Goal: Task Accomplishment & Management: Manage account settings

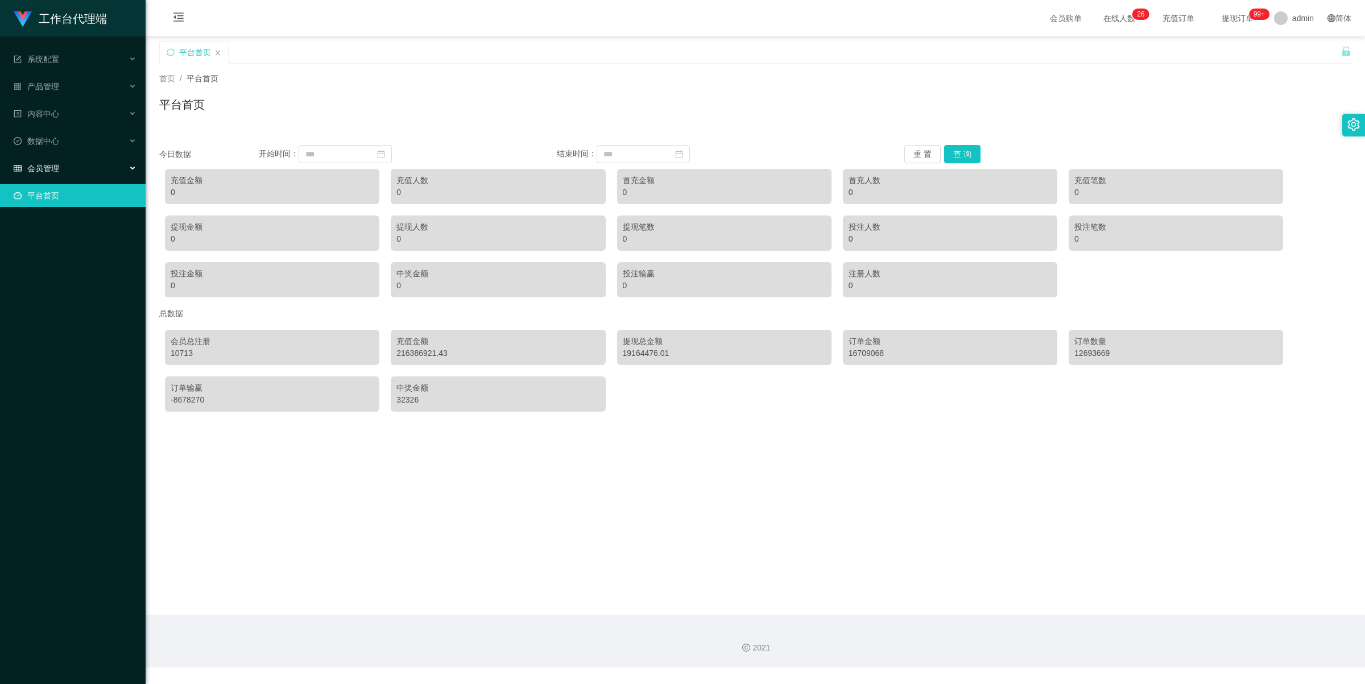
click at [60, 166] on div "会员管理" at bounding box center [73, 168] width 146 height 23
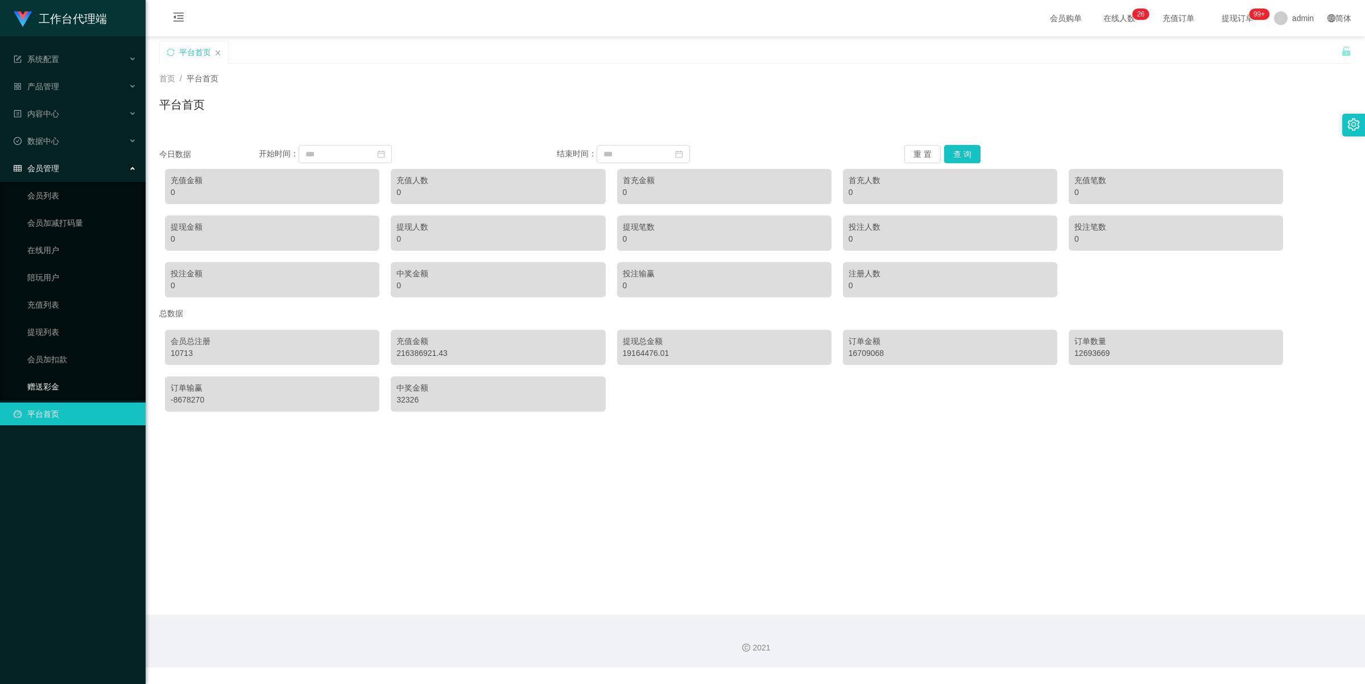
click at [80, 382] on link "赠送彩金" at bounding box center [81, 386] width 109 height 23
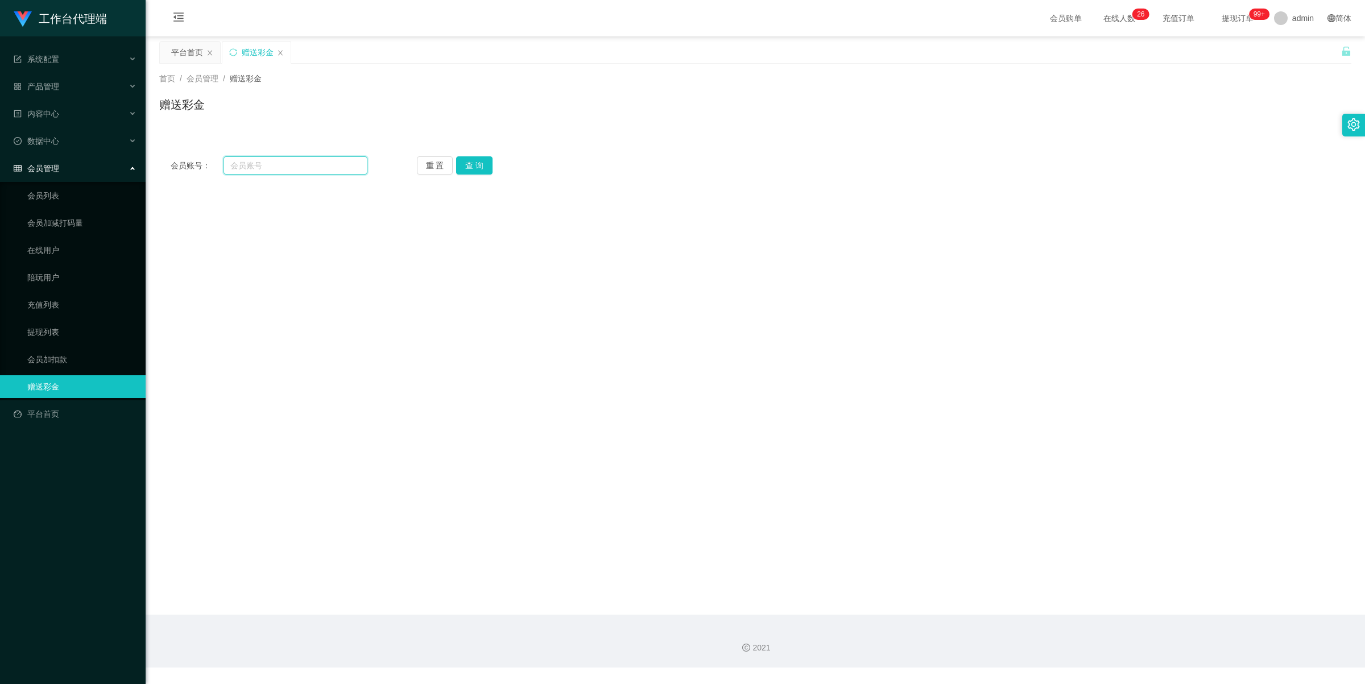
click at [308, 157] on input "text" at bounding box center [295, 165] width 144 height 18
paste input "Joecheah"
type input "Joecheah"
click at [475, 165] on button "查 询" at bounding box center [474, 165] width 36 height 18
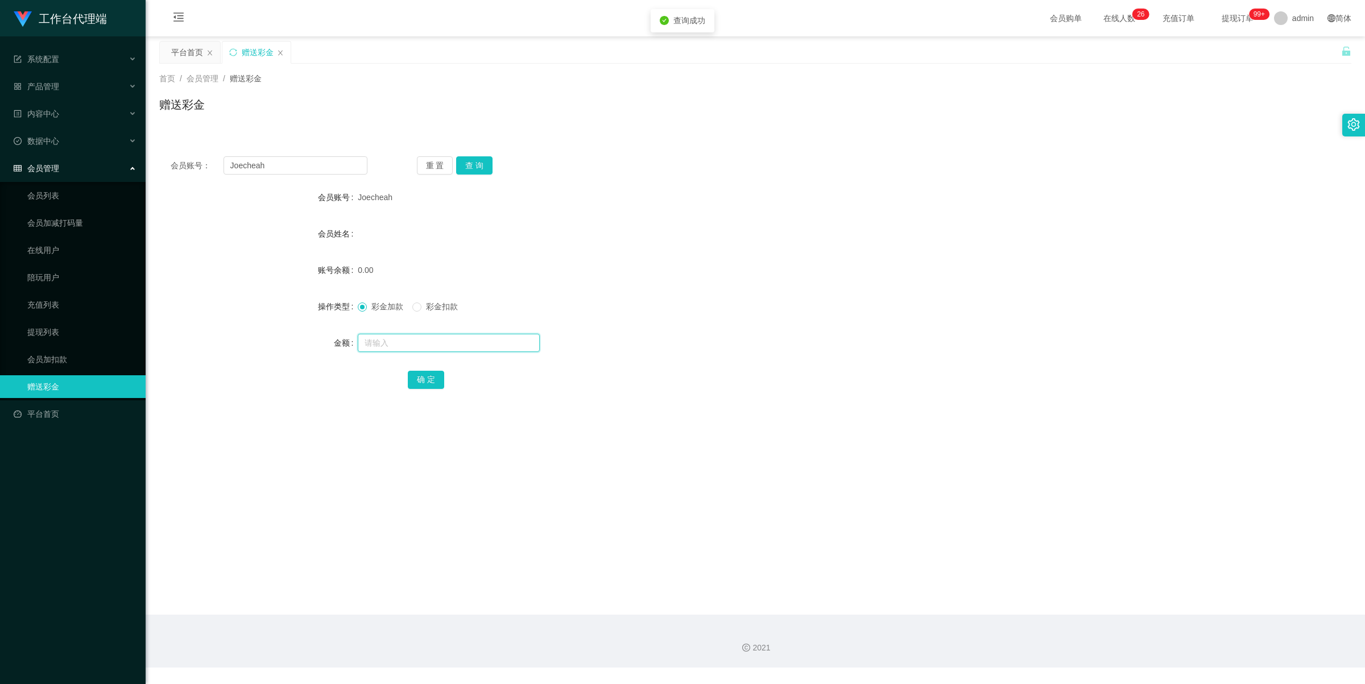
click at [401, 337] on input "text" at bounding box center [449, 343] width 182 height 18
type input "100"
click at [430, 383] on button "确 定" at bounding box center [426, 380] width 36 height 18
click at [75, 92] on div "产品管理" at bounding box center [73, 86] width 146 height 23
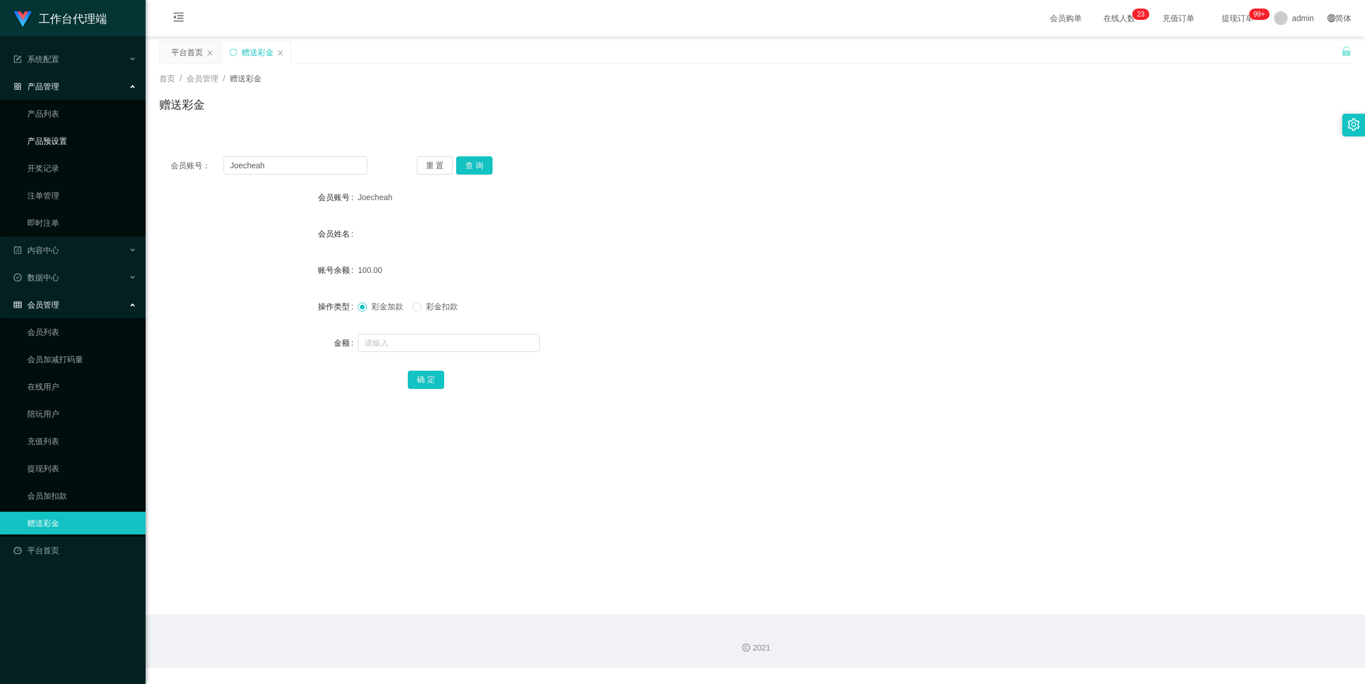
click at [83, 138] on link "产品预设置" at bounding box center [81, 141] width 109 height 23
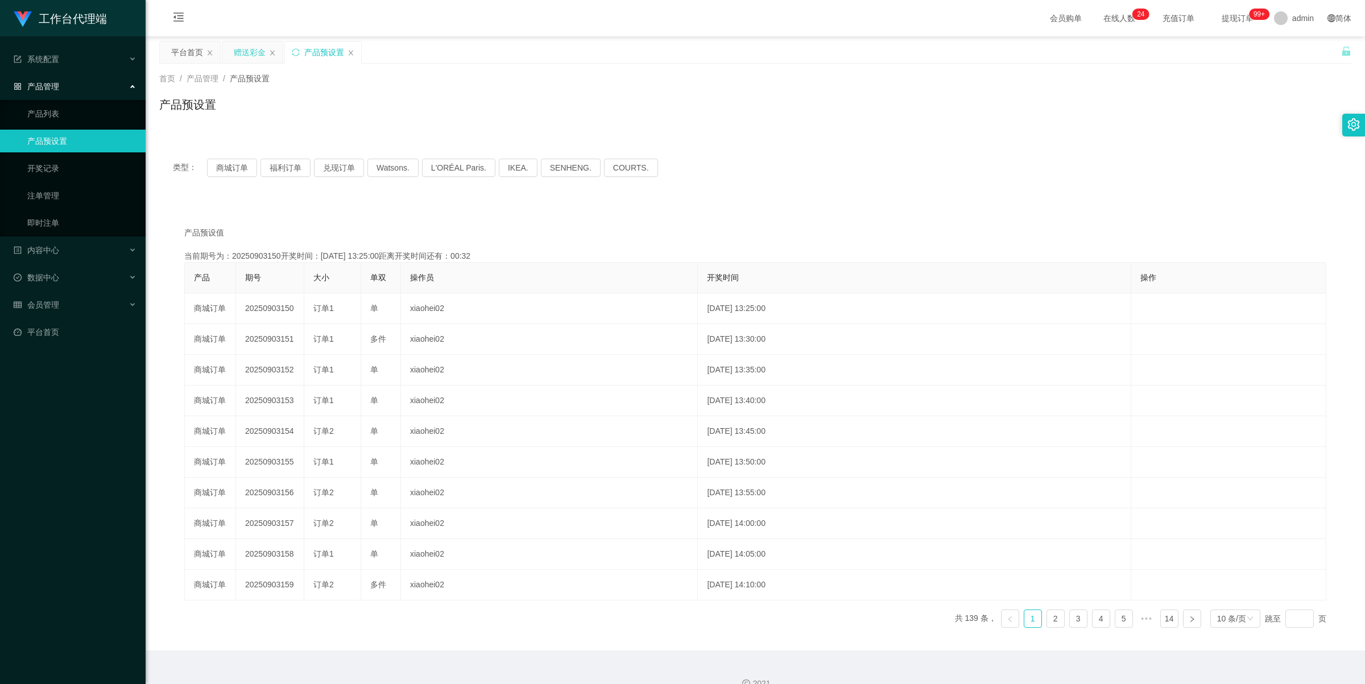
click at [262, 56] on div "赠送彩金" at bounding box center [250, 53] width 32 height 22
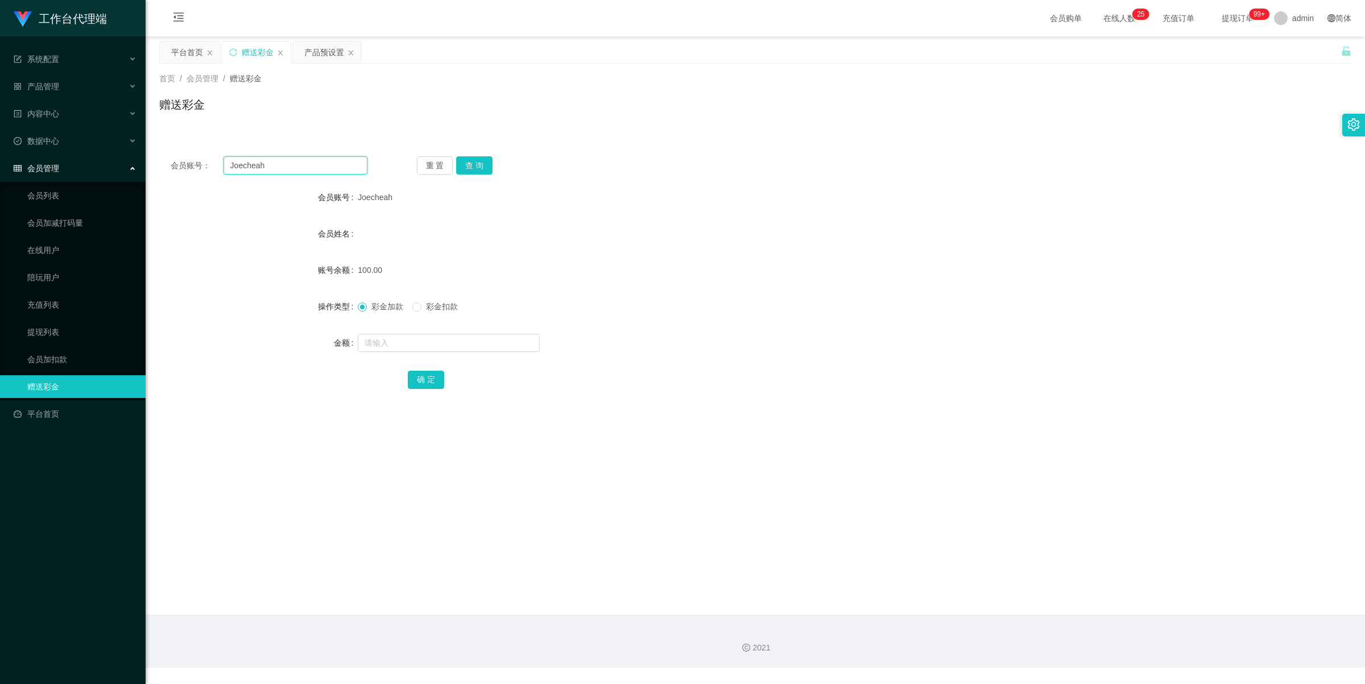
click at [329, 163] on input "Joecheah" at bounding box center [295, 165] width 144 height 18
drag, startPoint x: 329, startPoint y: 163, endPoint x: 337, endPoint y: 163, distance: 8.5
click at [329, 163] on input "Joecheah" at bounding box center [295, 165] width 144 height 18
click at [465, 167] on button "查 询" at bounding box center [474, 165] width 36 height 18
click at [479, 159] on button "查 询" at bounding box center [474, 165] width 36 height 18
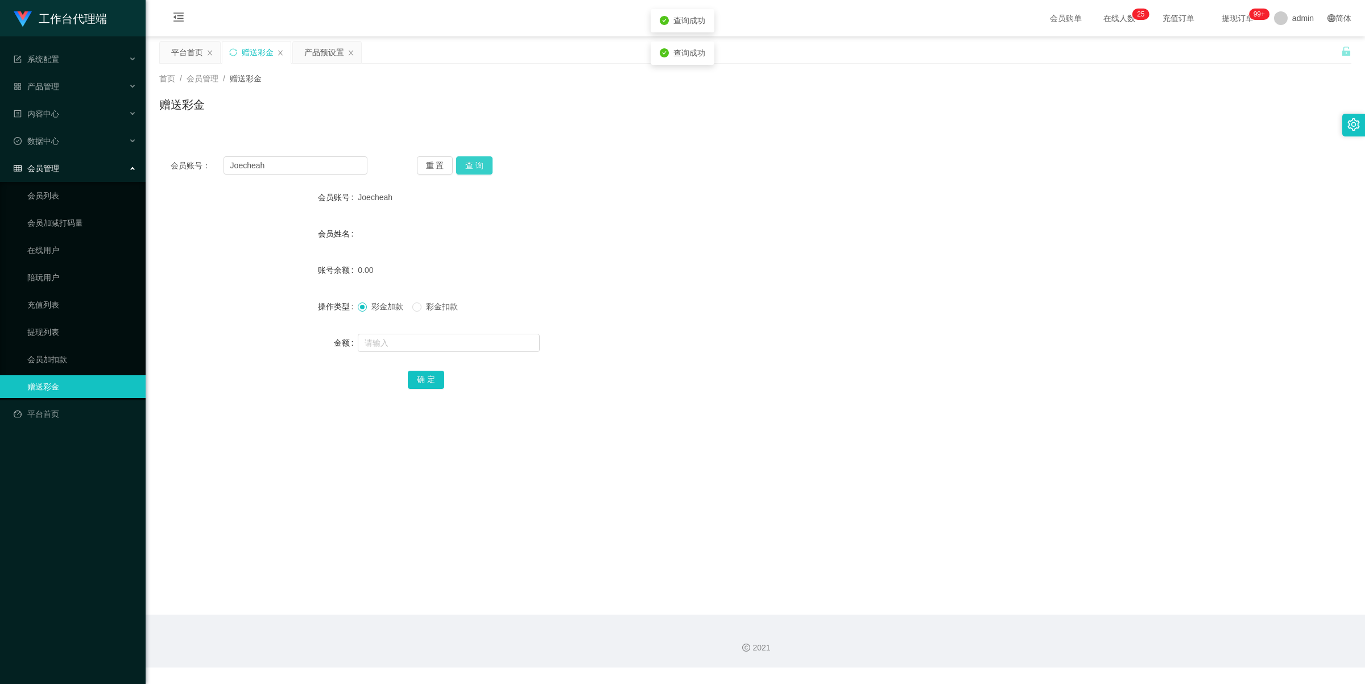
click at [479, 165] on button "查 询" at bounding box center [474, 165] width 36 height 18
click at [313, 51] on div "产品预设置" at bounding box center [324, 53] width 40 height 22
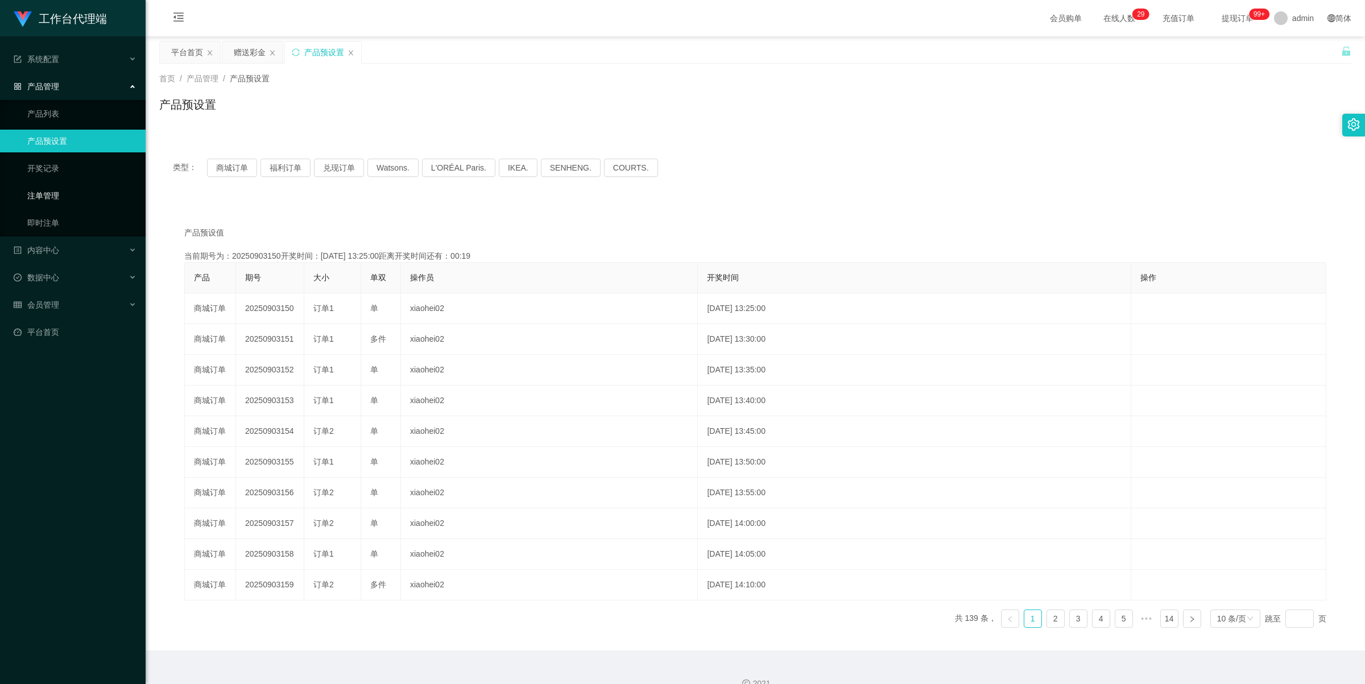
click at [78, 194] on link "注单管理" at bounding box center [81, 195] width 109 height 23
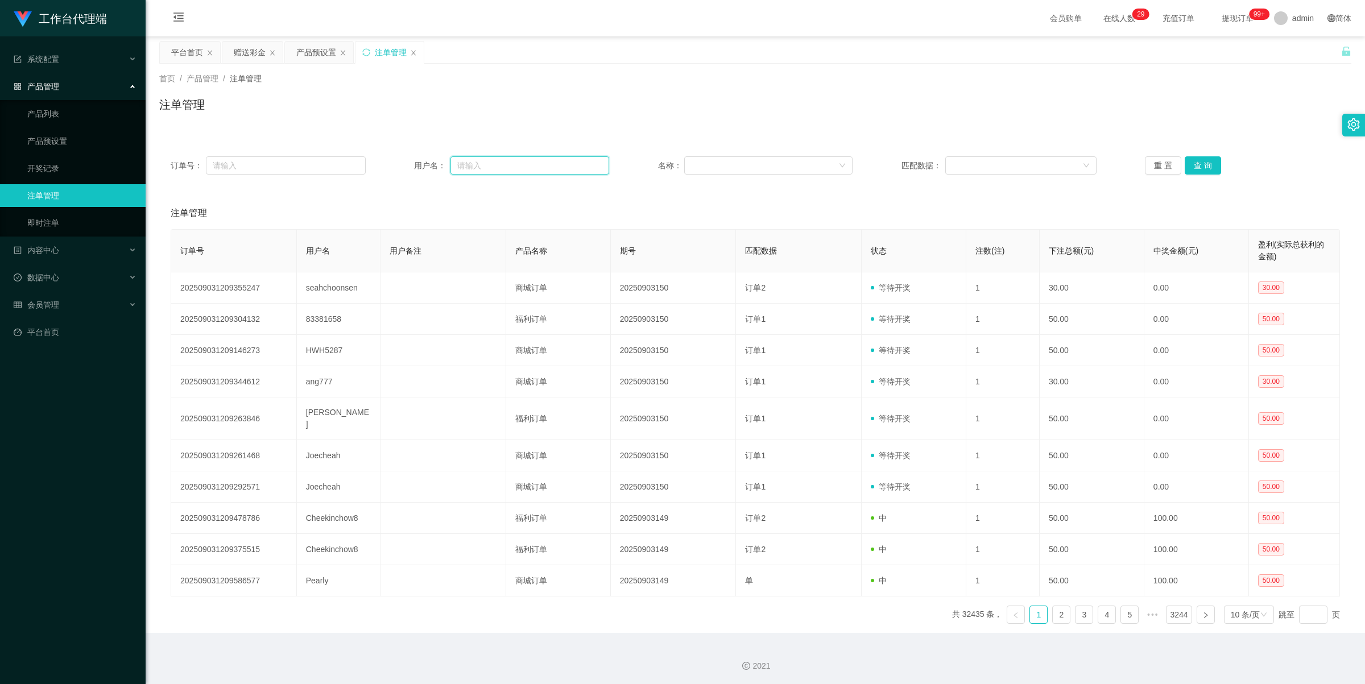
click at [529, 160] on input "text" at bounding box center [529, 165] width 159 height 18
paste input "Joecheah"
type input "Joecheah"
click at [1209, 164] on button "查 询" at bounding box center [1202, 165] width 36 height 18
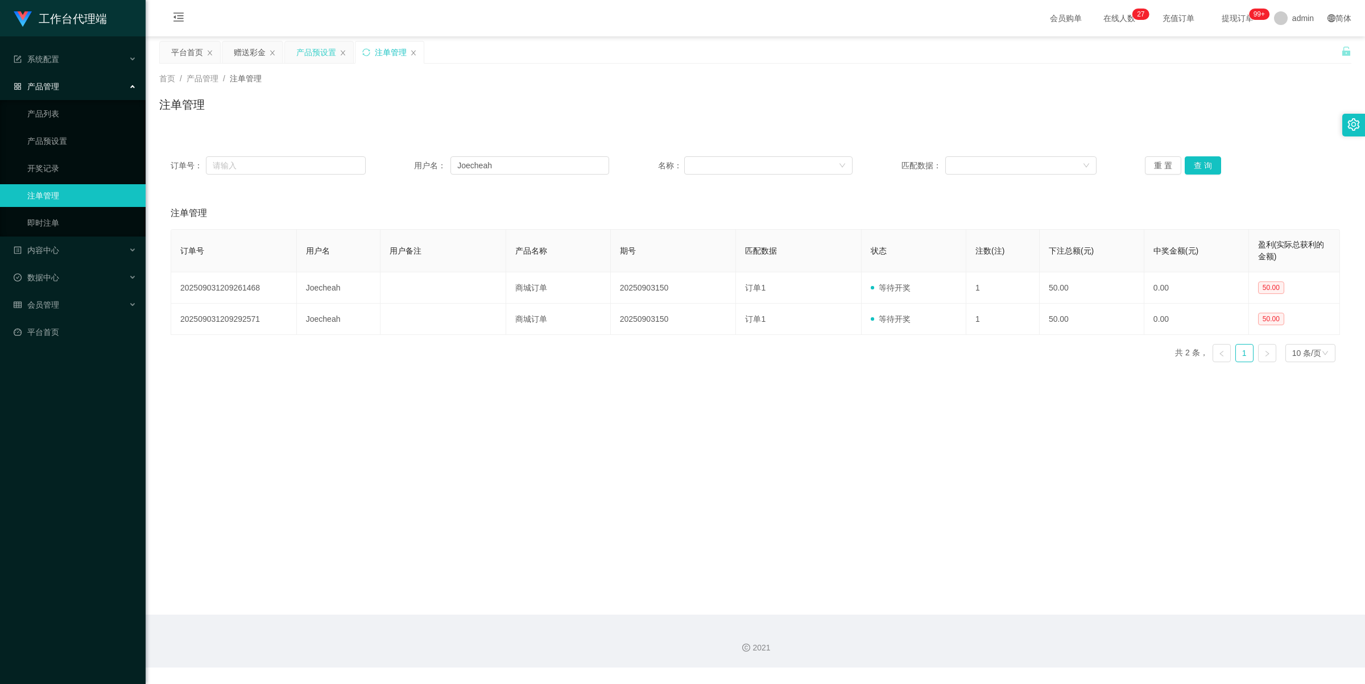
click at [310, 57] on div "产品预设置" at bounding box center [316, 53] width 40 height 22
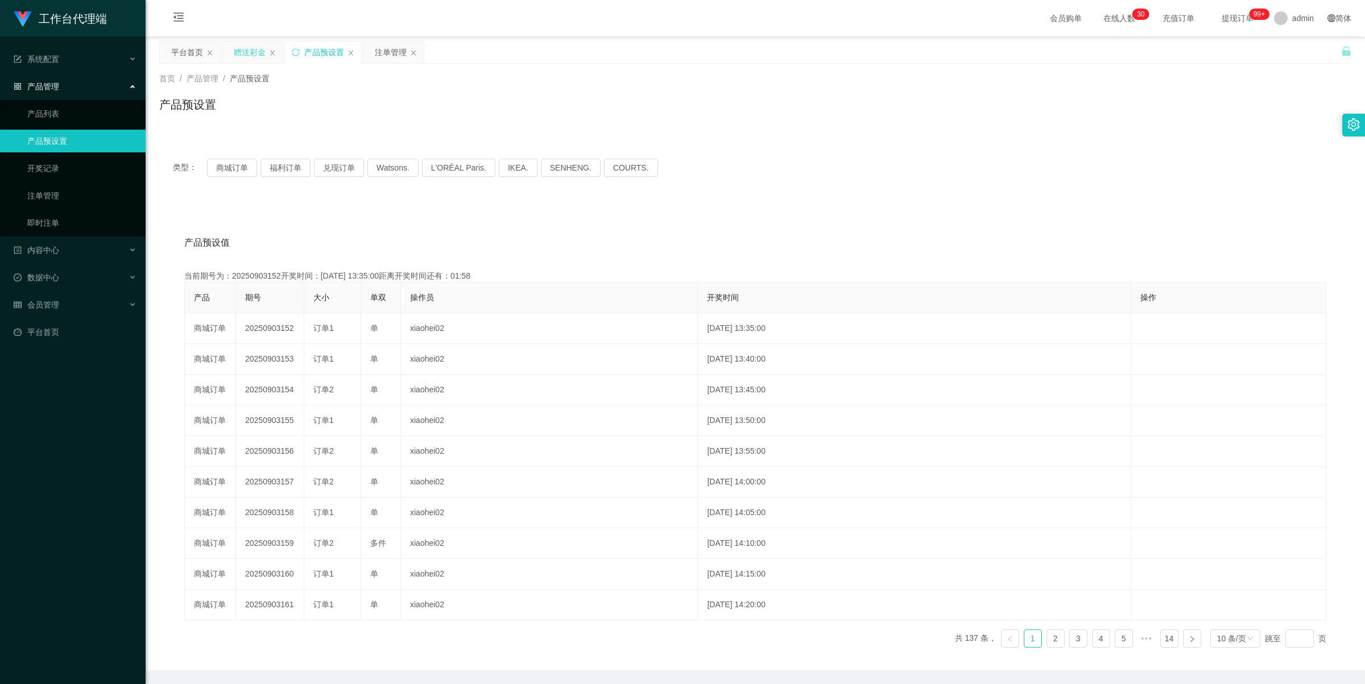
click at [254, 57] on div "赠送彩金" at bounding box center [250, 53] width 32 height 22
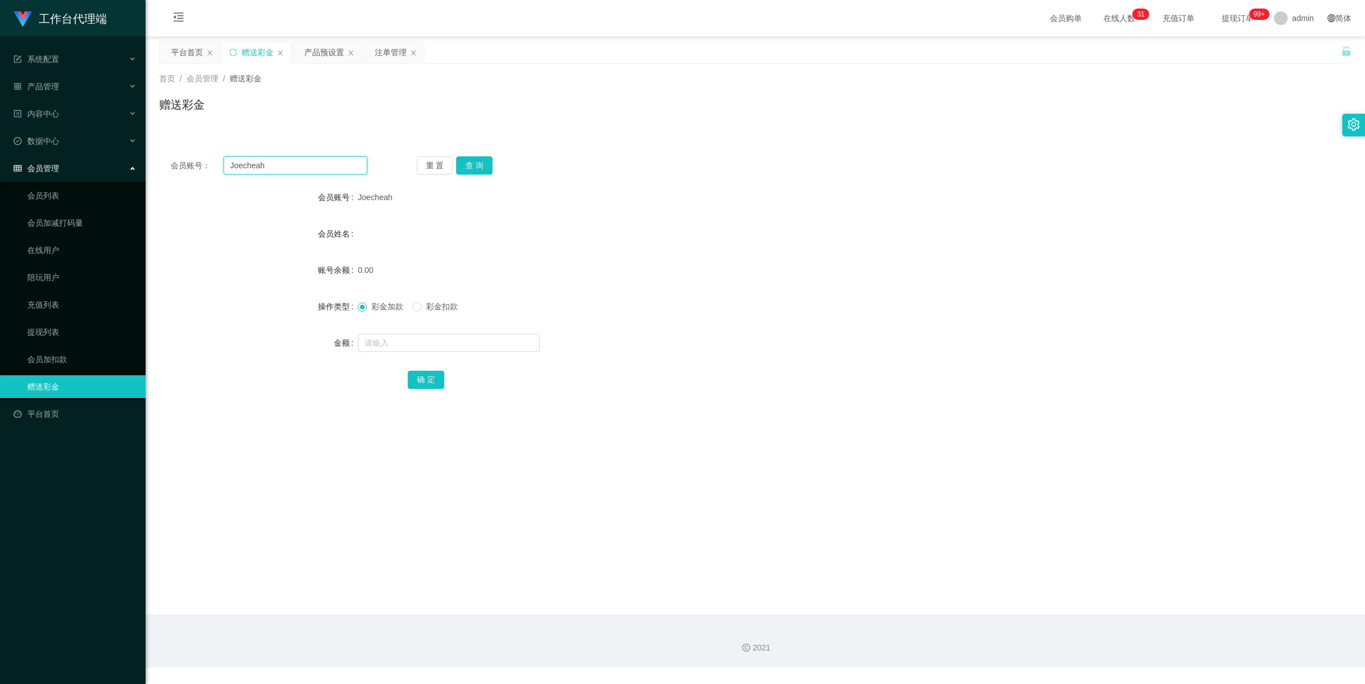
click at [302, 166] on input "Joecheah" at bounding box center [295, 165] width 144 height 18
drag, startPoint x: 302, startPoint y: 166, endPoint x: 317, endPoint y: 166, distance: 15.4
click at [302, 166] on input "Joecheah" at bounding box center [295, 165] width 144 height 18
paste input "97951758"
click at [462, 160] on button "查 询" at bounding box center [474, 165] width 36 height 18
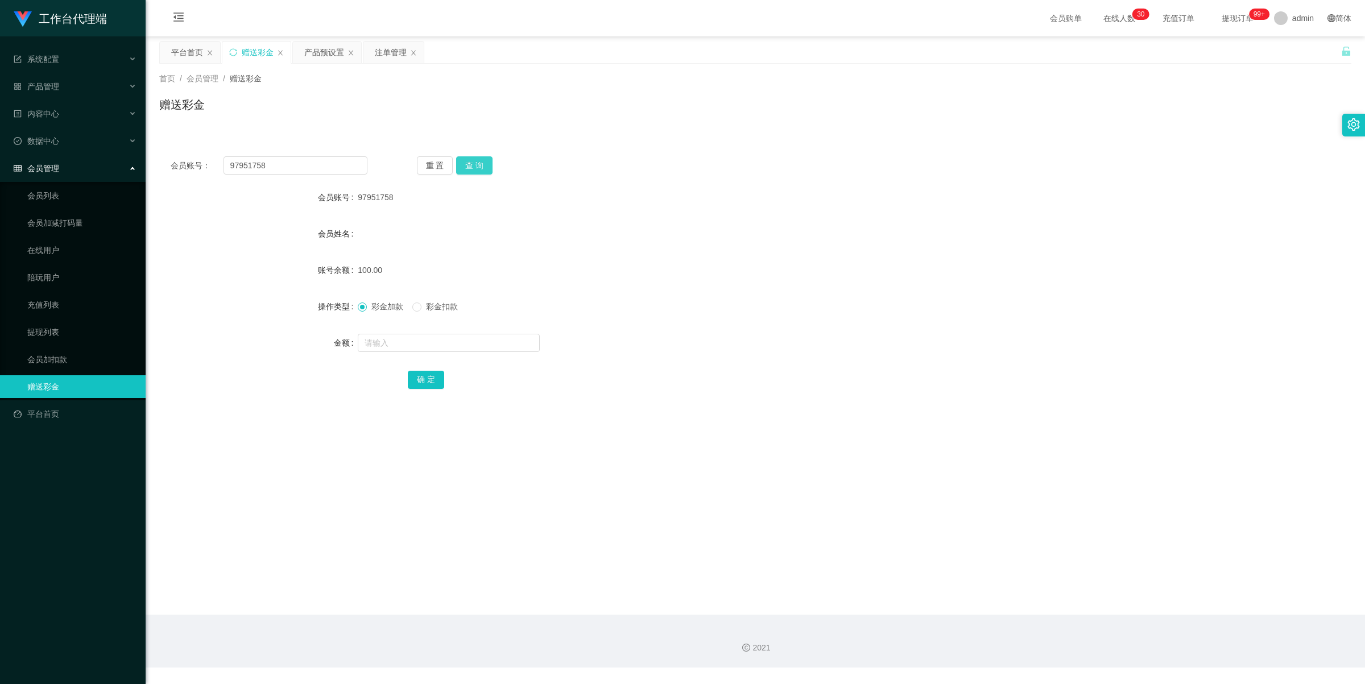
click at [472, 165] on button "查 询" at bounding box center [474, 165] width 36 height 18
click at [476, 167] on button "查 询" at bounding box center [474, 165] width 36 height 18
click at [478, 165] on button "查 询" at bounding box center [474, 165] width 36 height 18
click at [296, 171] on input "97951758" at bounding box center [295, 165] width 144 height 18
click at [297, 171] on input "97951758" at bounding box center [295, 165] width 144 height 18
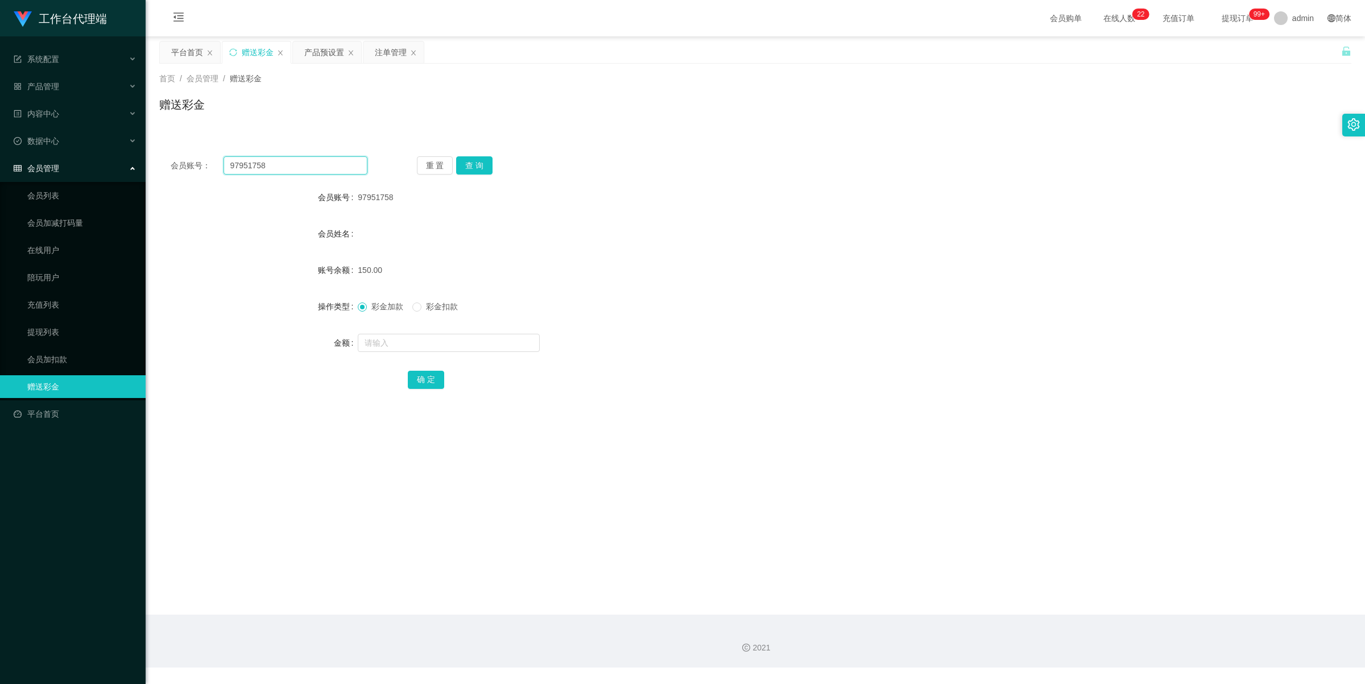
paste input "1331413"
type input "91331413"
click at [463, 164] on button "查 询" at bounding box center [474, 165] width 36 height 18
click at [399, 348] on input "text" at bounding box center [449, 343] width 182 height 18
type input "100"
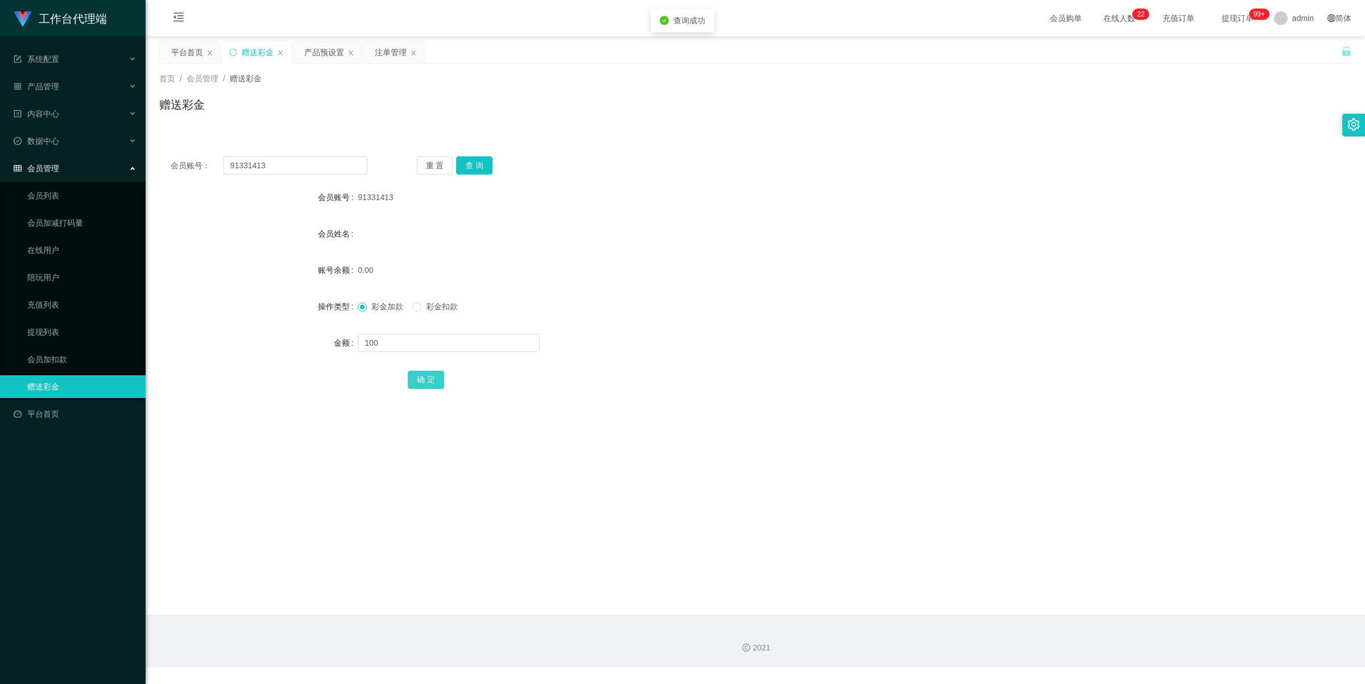
click at [422, 382] on button "确 定" at bounding box center [426, 380] width 36 height 18
click at [288, 160] on input "91331413" at bounding box center [295, 165] width 144 height 18
paste input "jaylim"
type input "jaylim"
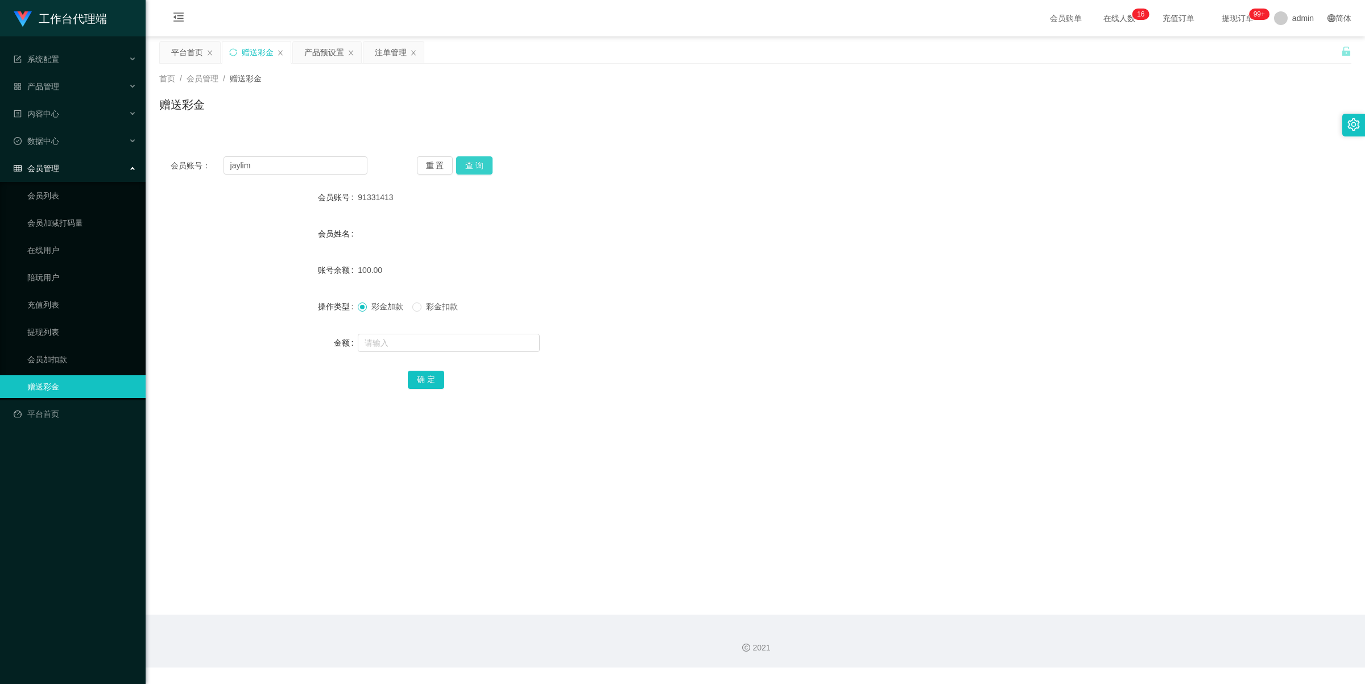
click at [490, 163] on div "重 置 查 询" at bounding box center [515, 165] width 197 height 18
click at [482, 162] on button "查 询" at bounding box center [474, 165] width 36 height 18
click at [404, 345] on input "text" at bounding box center [449, 343] width 182 height 18
type input "100"
click at [433, 381] on button "确 定" at bounding box center [426, 380] width 36 height 18
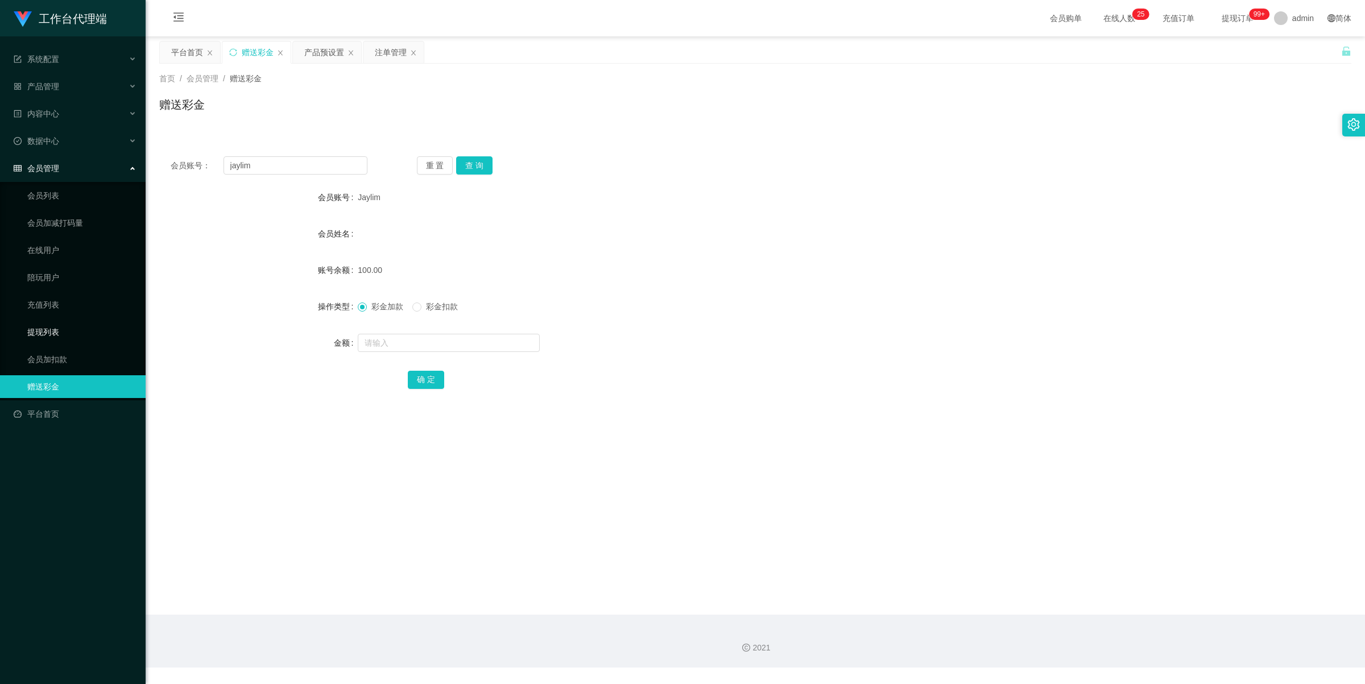
click at [72, 324] on link "提现列表" at bounding box center [81, 332] width 109 height 23
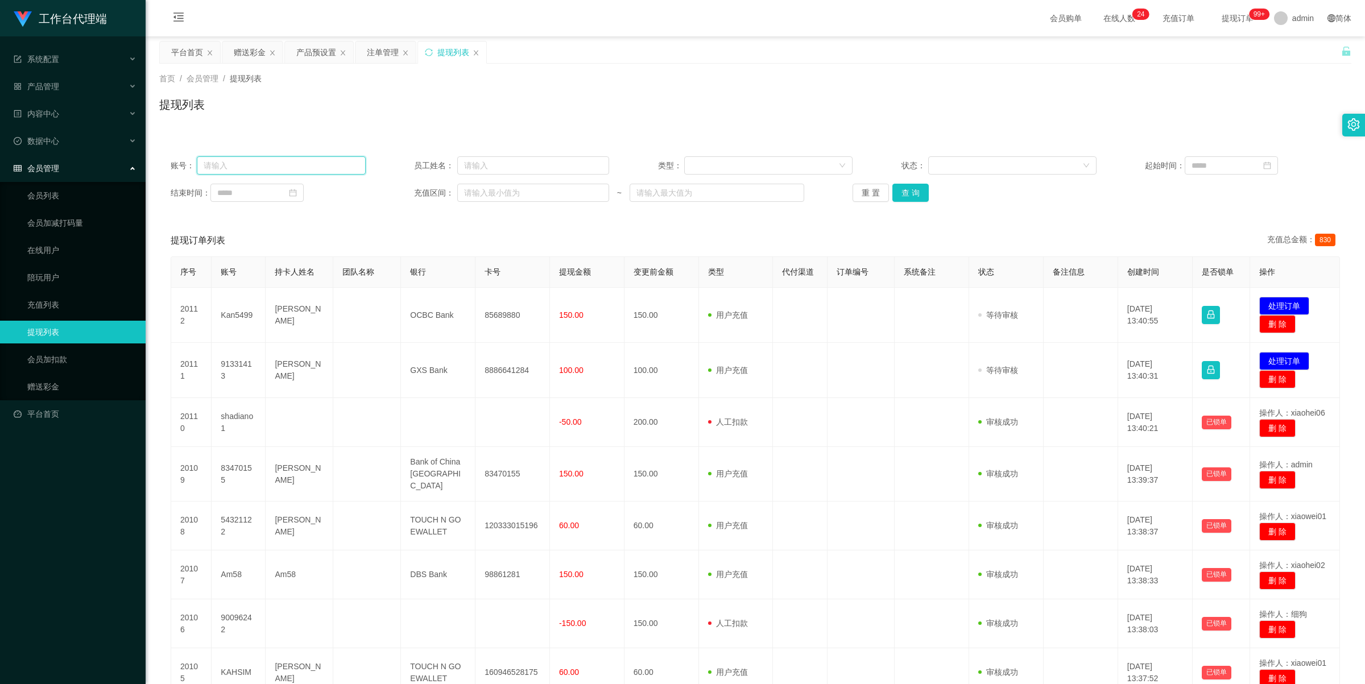
click at [297, 169] on input "text" at bounding box center [281, 165] width 168 height 18
paste input "97951758"
type input "97951758"
click at [909, 188] on button "查 询" at bounding box center [910, 193] width 36 height 18
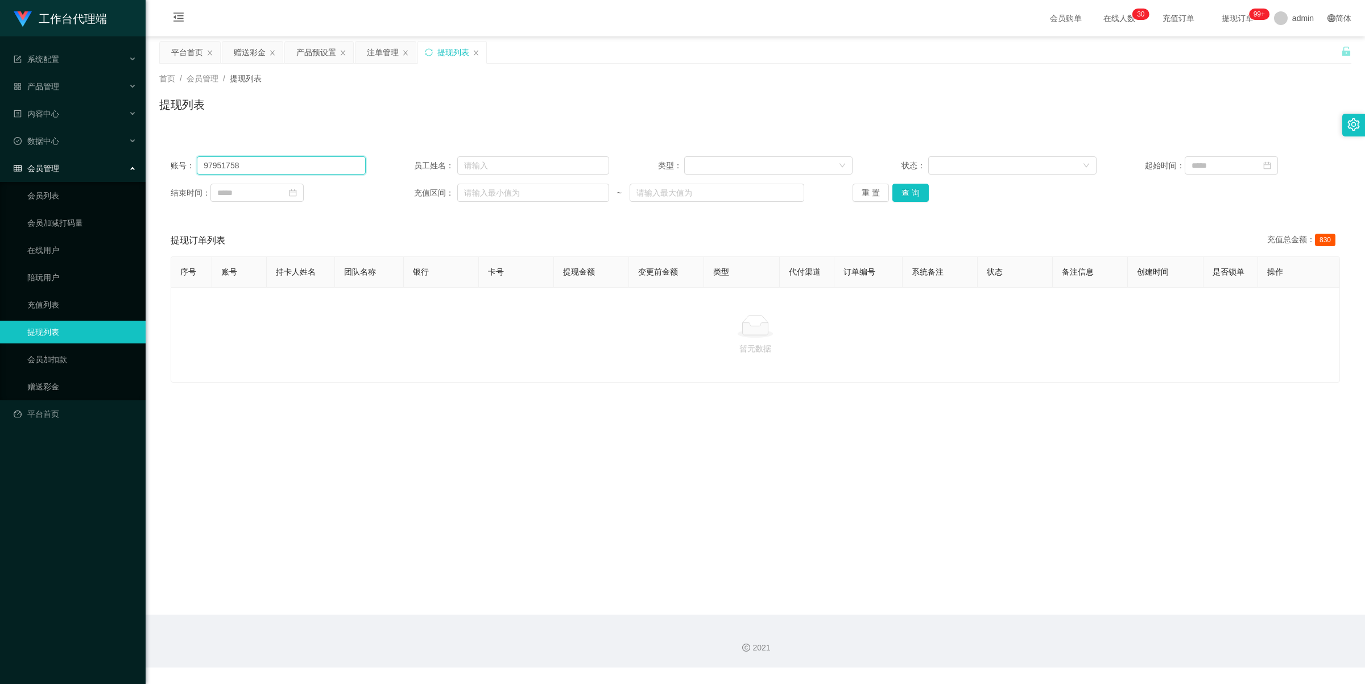
click at [291, 156] on input "97951758" at bounding box center [281, 165] width 168 height 18
click at [905, 188] on button "查 询" at bounding box center [910, 193] width 36 height 18
click at [310, 167] on input "97951758" at bounding box center [281, 165] width 168 height 18
drag, startPoint x: 310, startPoint y: 166, endPoint x: 367, endPoint y: 171, distance: 57.1
click at [311, 166] on input "97951758" at bounding box center [281, 165] width 168 height 18
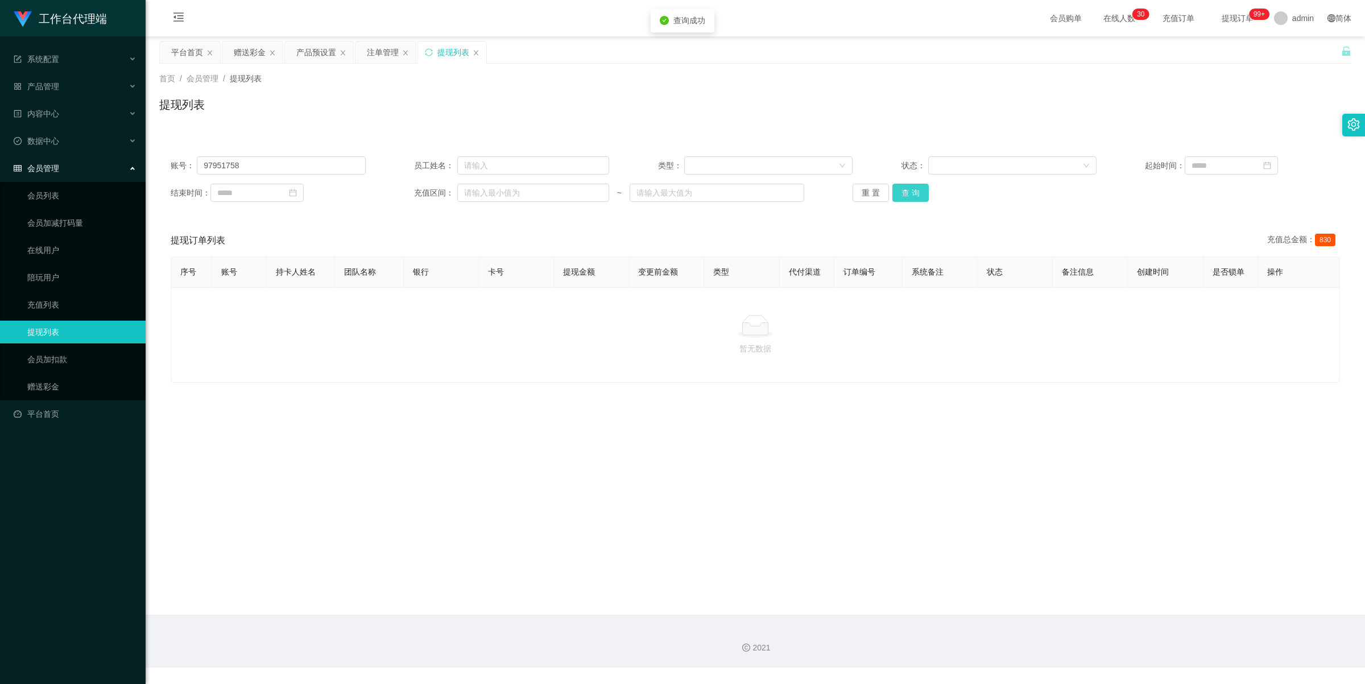
click at [907, 202] on div "账号： 97951758 员工姓名： 类型： 状态： 起始时间： 结束时间： 充值区间： ~ 重 置 查 询" at bounding box center [755, 179] width 1192 height 68
click at [909, 191] on button "查 询" at bounding box center [910, 193] width 36 height 18
click at [252, 48] on div "赠送彩金" at bounding box center [250, 53] width 32 height 22
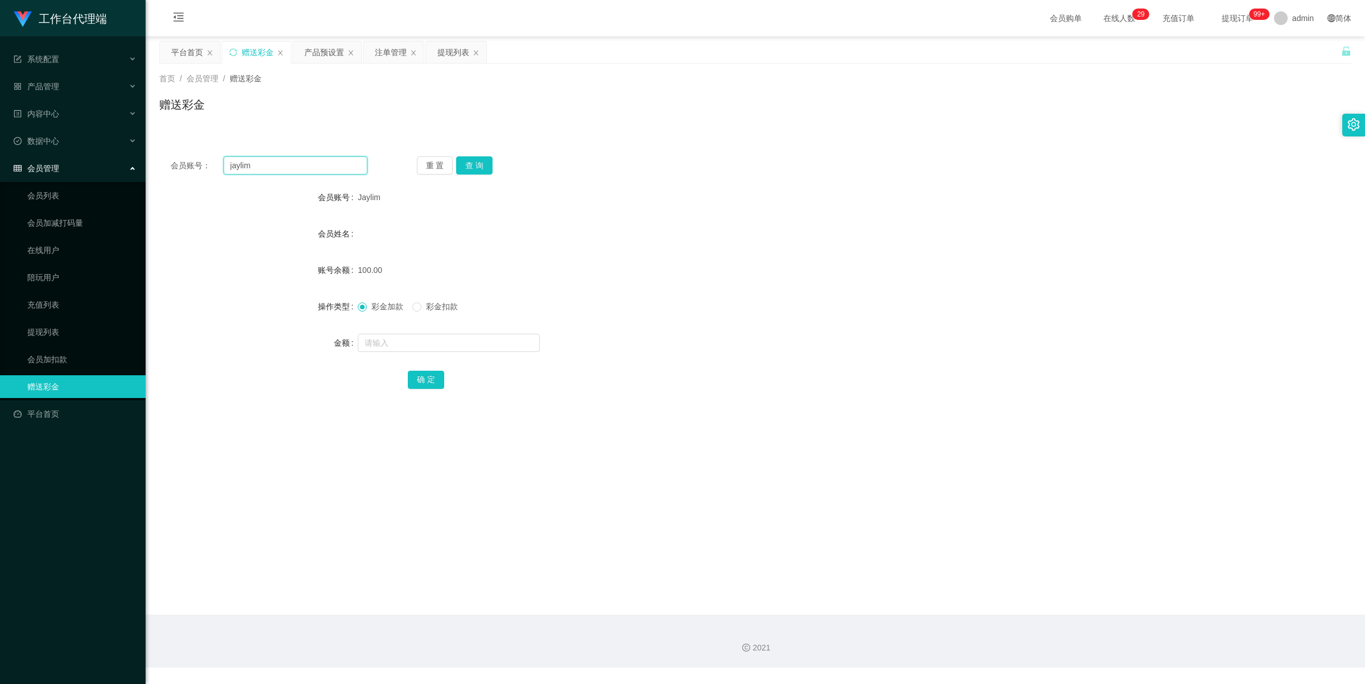
click at [288, 167] on input "jaylim" at bounding box center [295, 165] width 144 height 18
paste input "97951758"
click at [483, 160] on button "查 询" at bounding box center [474, 165] width 36 height 18
click at [286, 166] on input "97951758" at bounding box center [295, 165] width 144 height 18
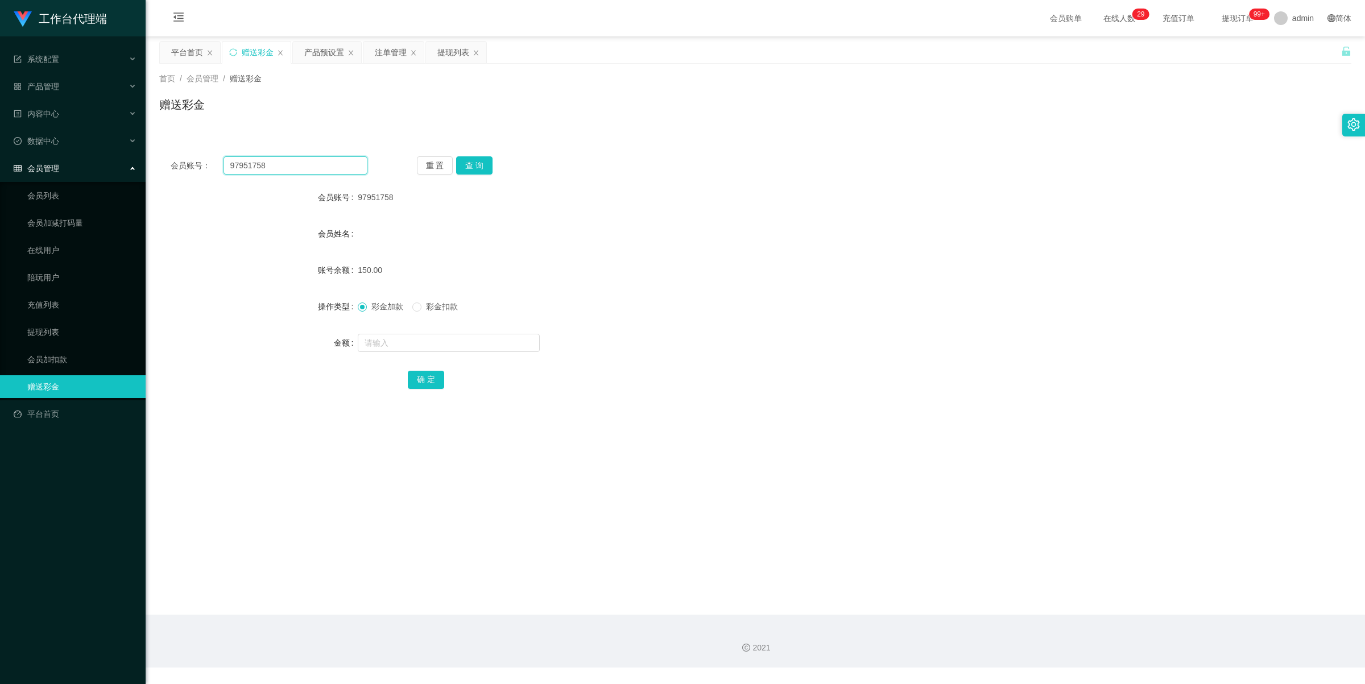
click at [286, 166] on input "97951758" at bounding box center [295, 165] width 144 height 18
paste input "88146402"
type input "88146402"
click at [479, 160] on button "查 询" at bounding box center [474, 165] width 36 height 18
click at [325, 56] on div "产品预设置" at bounding box center [324, 53] width 40 height 22
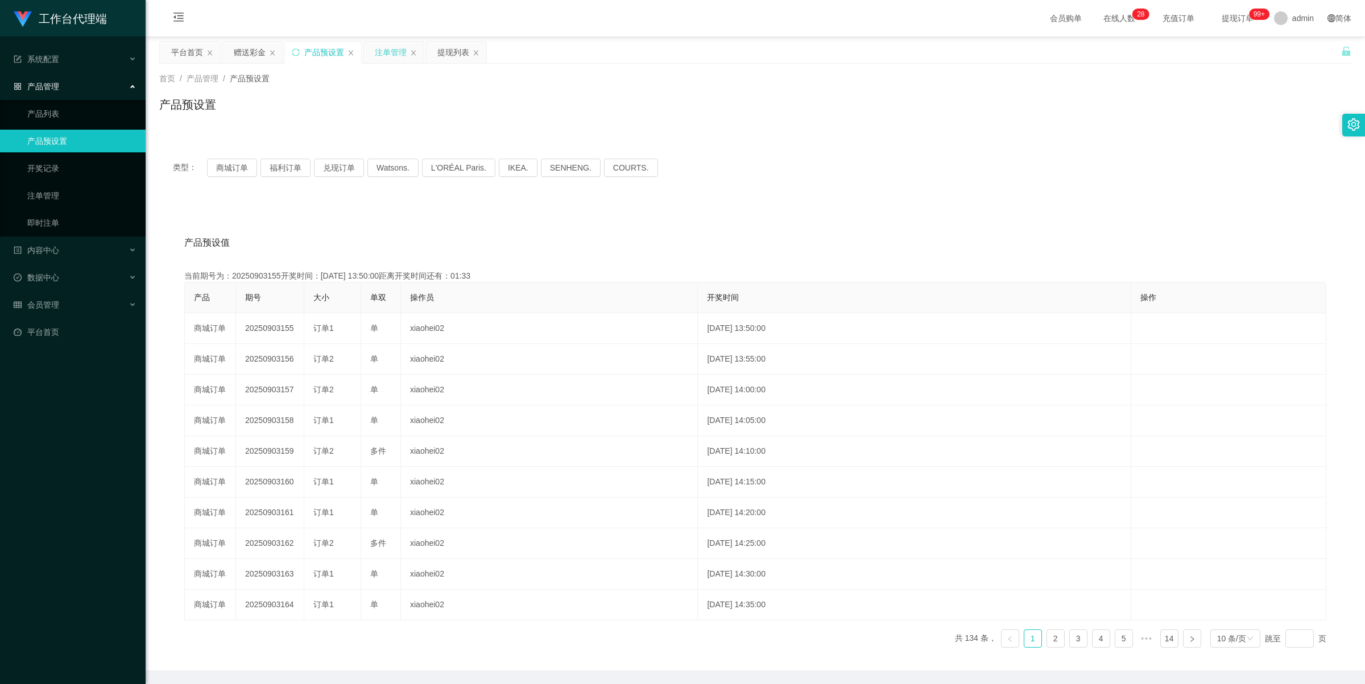
click at [389, 49] on div "注单管理" at bounding box center [391, 53] width 32 height 22
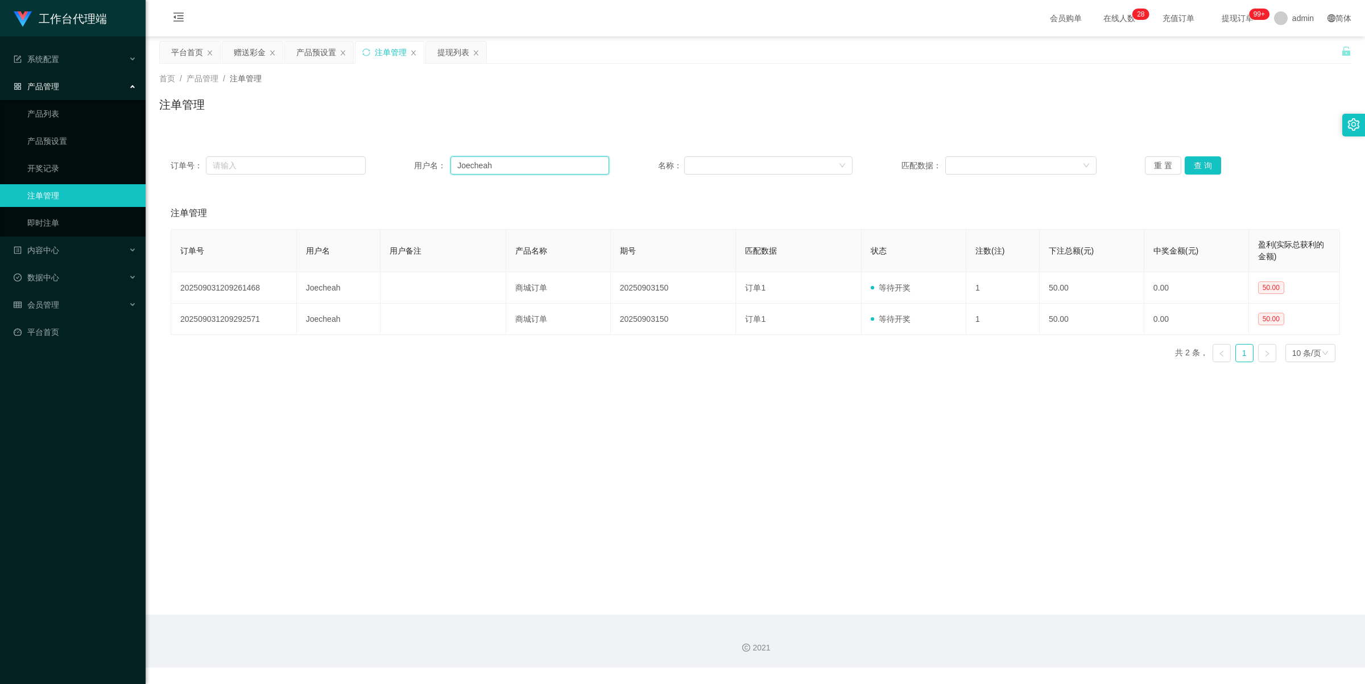
click at [516, 163] on input "Joecheah" at bounding box center [529, 165] width 159 height 18
paste input "88146402"
type input "88146402"
click at [1203, 162] on button "查 询" at bounding box center [1202, 165] width 36 height 18
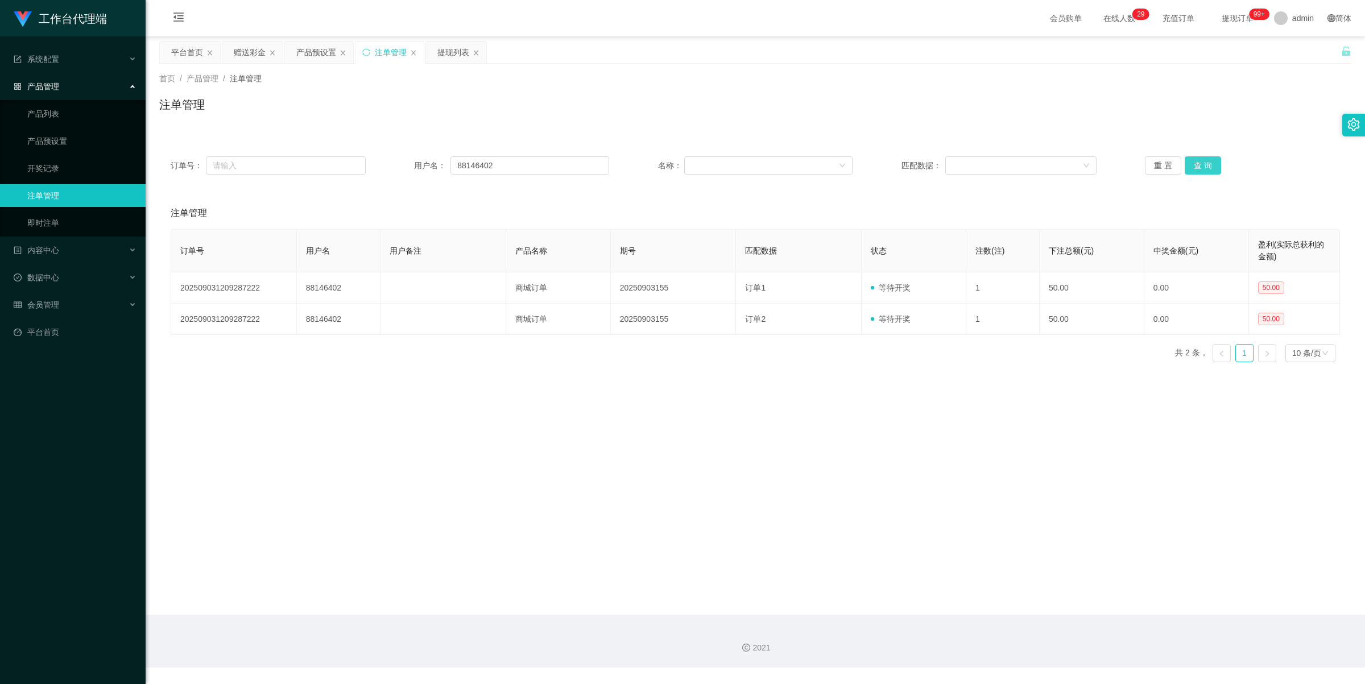
click at [1204, 165] on button "查 询" at bounding box center [1202, 165] width 36 height 18
click at [443, 54] on div "提现列表" at bounding box center [453, 53] width 32 height 22
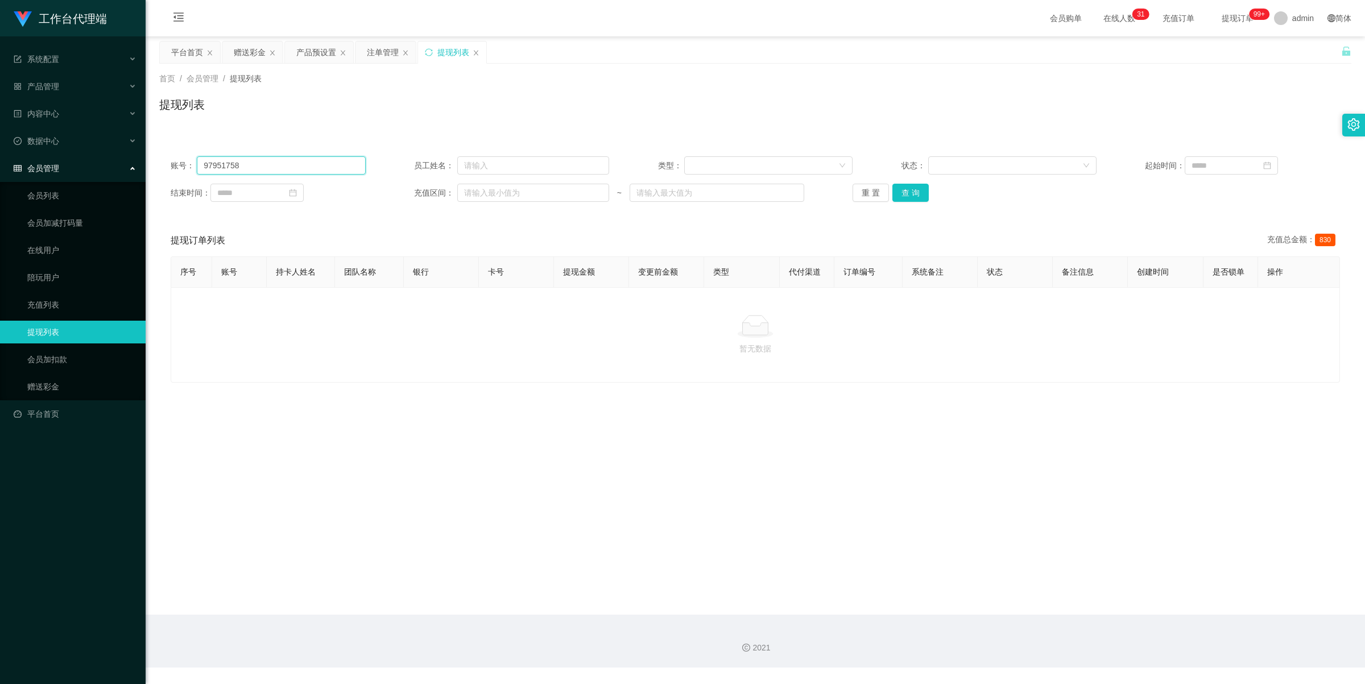
click at [299, 163] on input "97951758" at bounding box center [281, 165] width 168 height 18
drag, startPoint x: 299, startPoint y: 163, endPoint x: 311, endPoint y: 163, distance: 11.9
click at [299, 163] on input "97951758" at bounding box center [281, 165] width 168 height 18
click at [914, 195] on button "查 询" at bounding box center [910, 193] width 36 height 18
click at [911, 195] on button "查 询" at bounding box center [910, 193] width 36 height 18
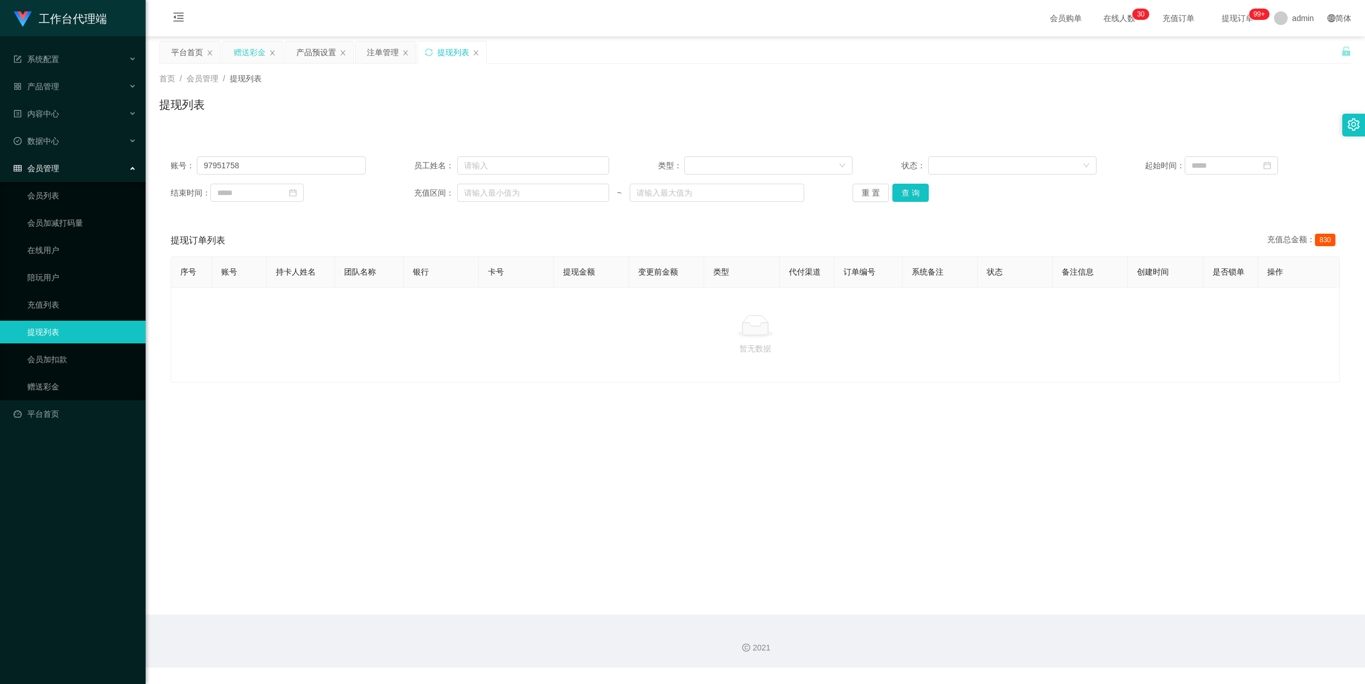
click at [243, 48] on div "赠送彩金" at bounding box center [250, 53] width 32 height 22
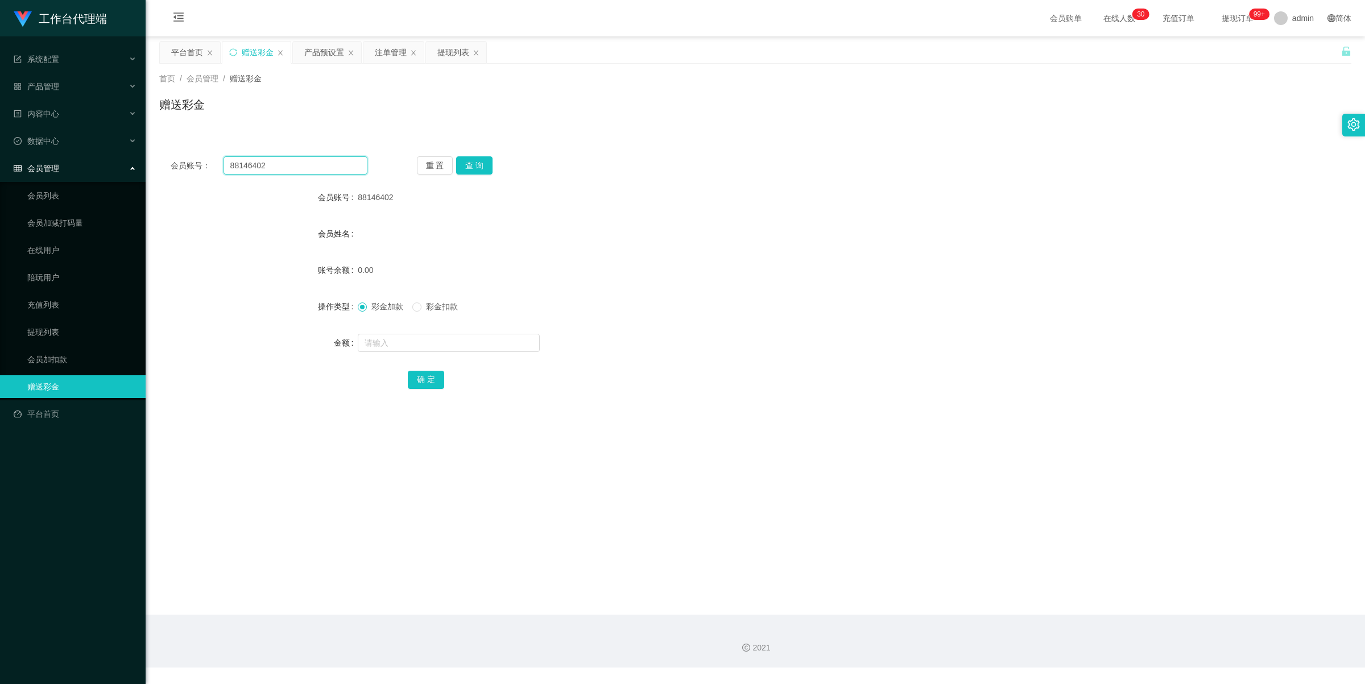
click at [288, 164] on input "88146402" at bounding box center [295, 165] width 144 height 18
drag, startPoint x: 288, startPoint y: 164, endPoint x: 323, endPoint y: 164, distance: 34.7
click at [288, 164] on input "88146402" at bounding box center [295, 165] width 144 height 18
paste input "97951758"
type input "97951758"
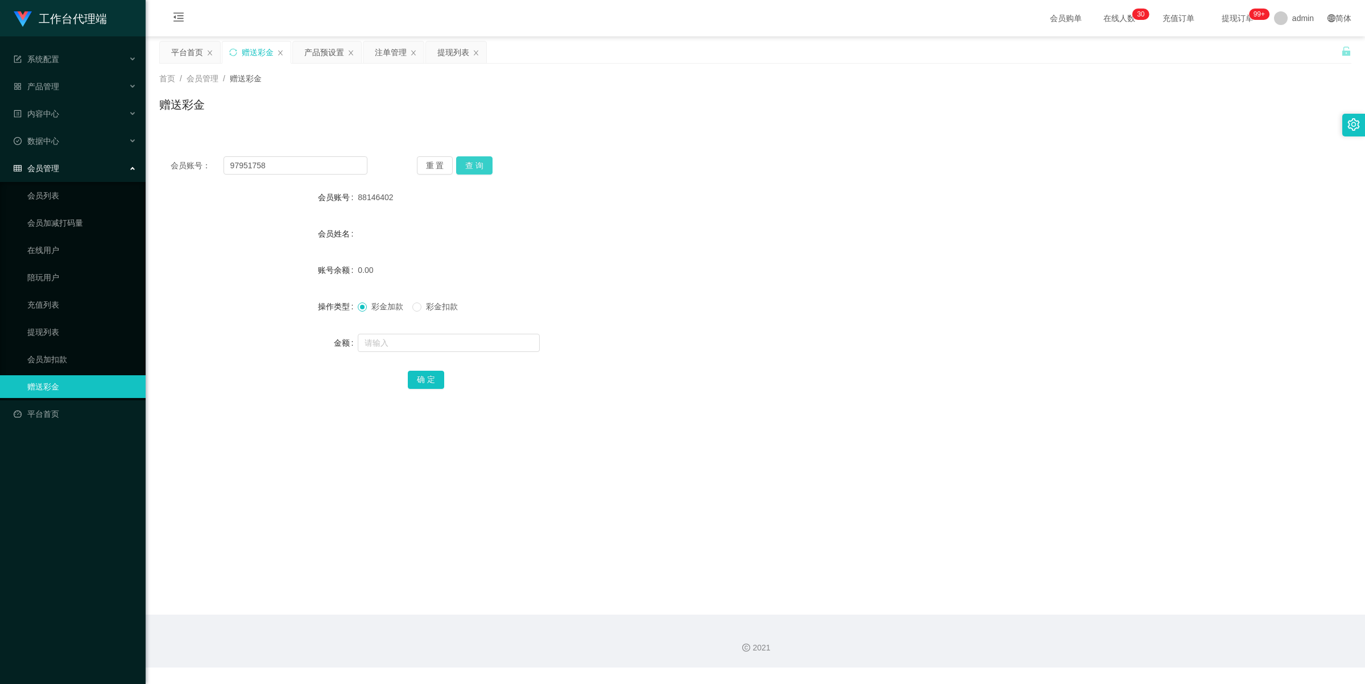
click at [478, 157] on button "查 询" at bounding box center [474, 165] width 36 height 18
click at [326, 54] on div "产品预设置" at bounding box center [324, 53] width 40 height 22
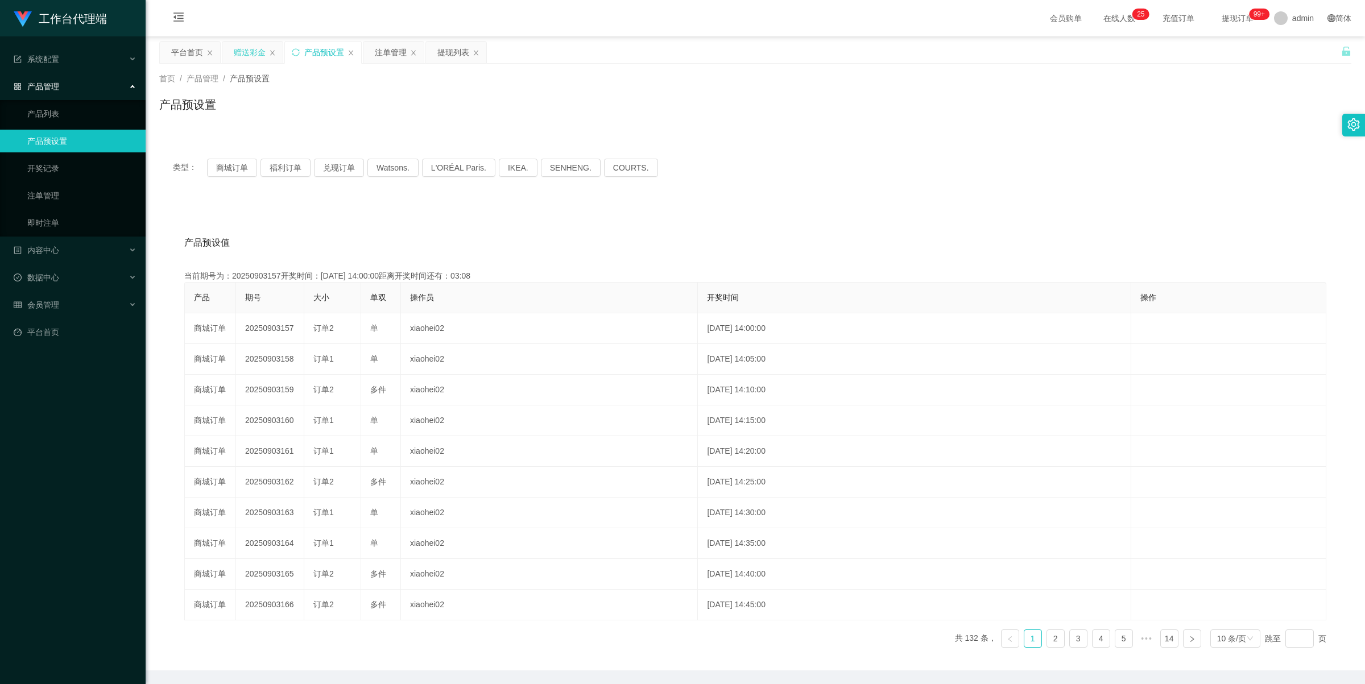
click at [254, 55] on div "赠送彩金" at bounding box center [250, 53] width 32 height 22
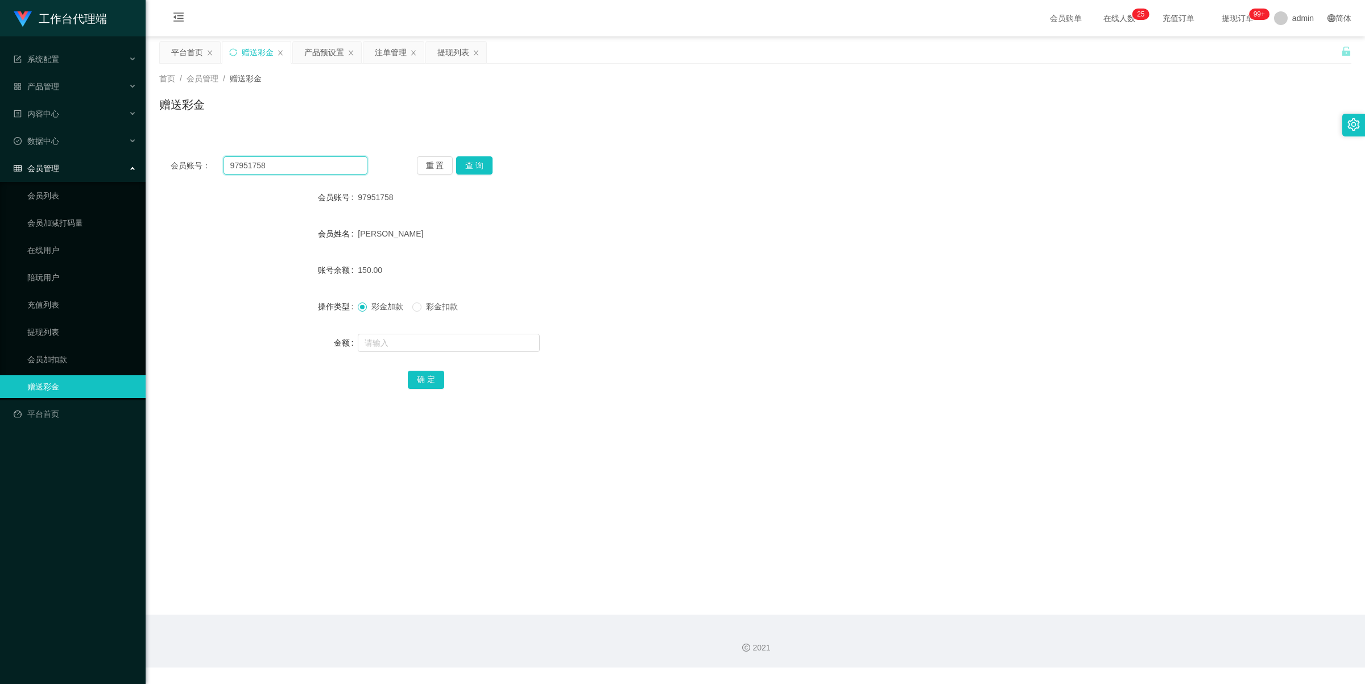
click at [297, 166] on input "97951758" at bounding box center [295, 165] width 144 height 18
paste input "88146402"
click at [475, 163] on button "查 询" at bounding box center [474, 165] width 36 height 18
click at [316, 160] on input "88146402" at bounding box center [295, 165] width 144 height 18
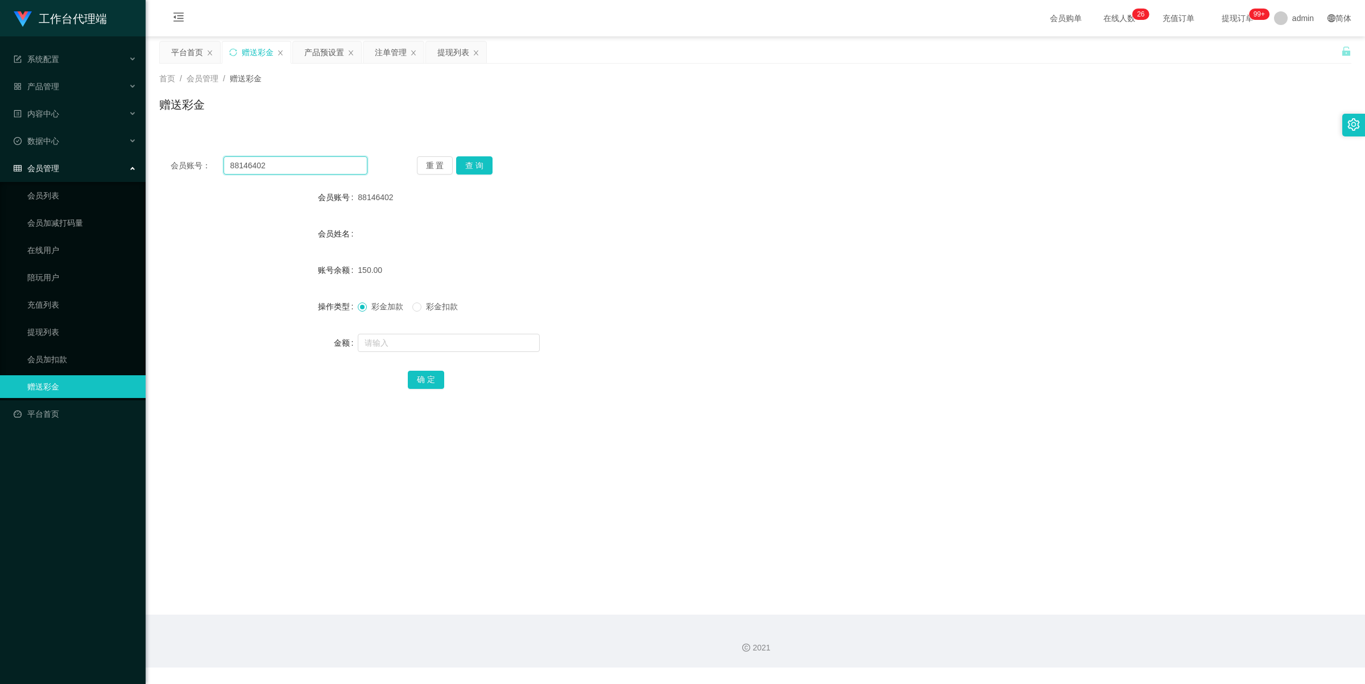
click at [316, 160] on input "88146402" at bounding box center [295, 165] width 144 height 18
paste input "91331413"
type input "91331413"
click at [475, 166] on button "查 询" at bounding box center [474, 165] width 36 height 18
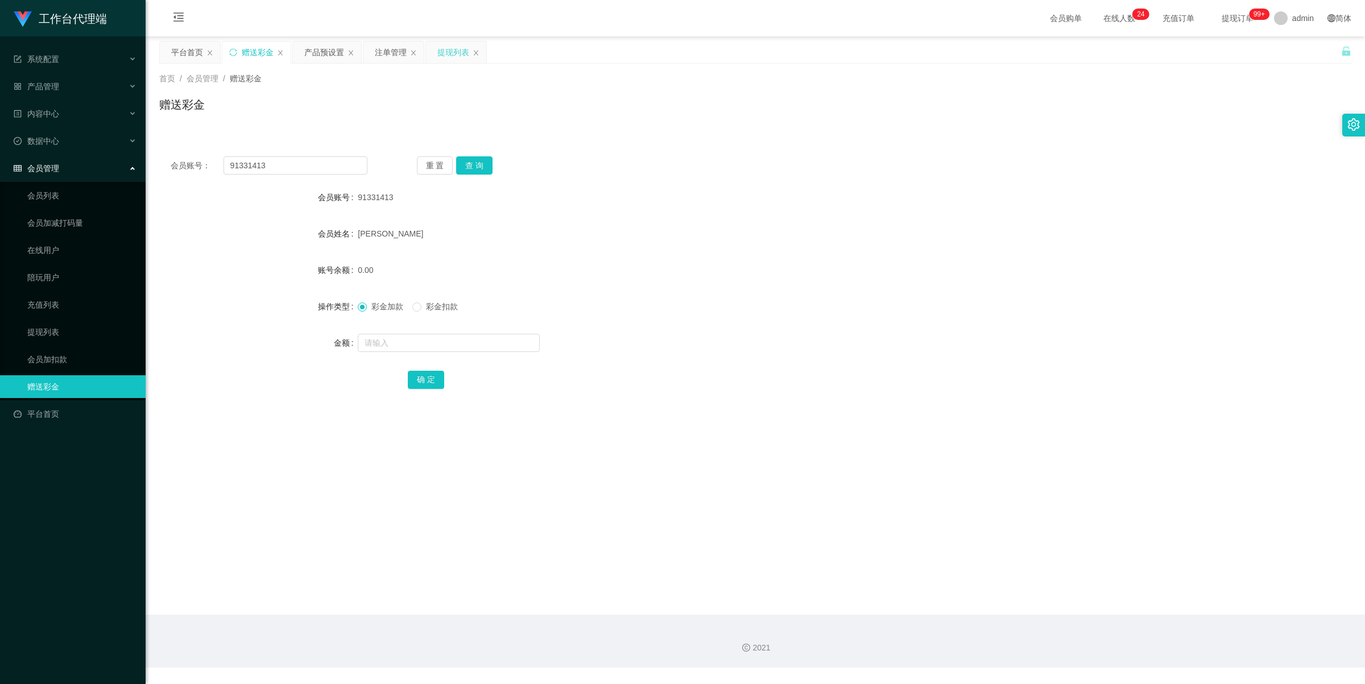
click at [443, 53] on div "提现列表" at bounding box center [453, 53] width 32 height 22
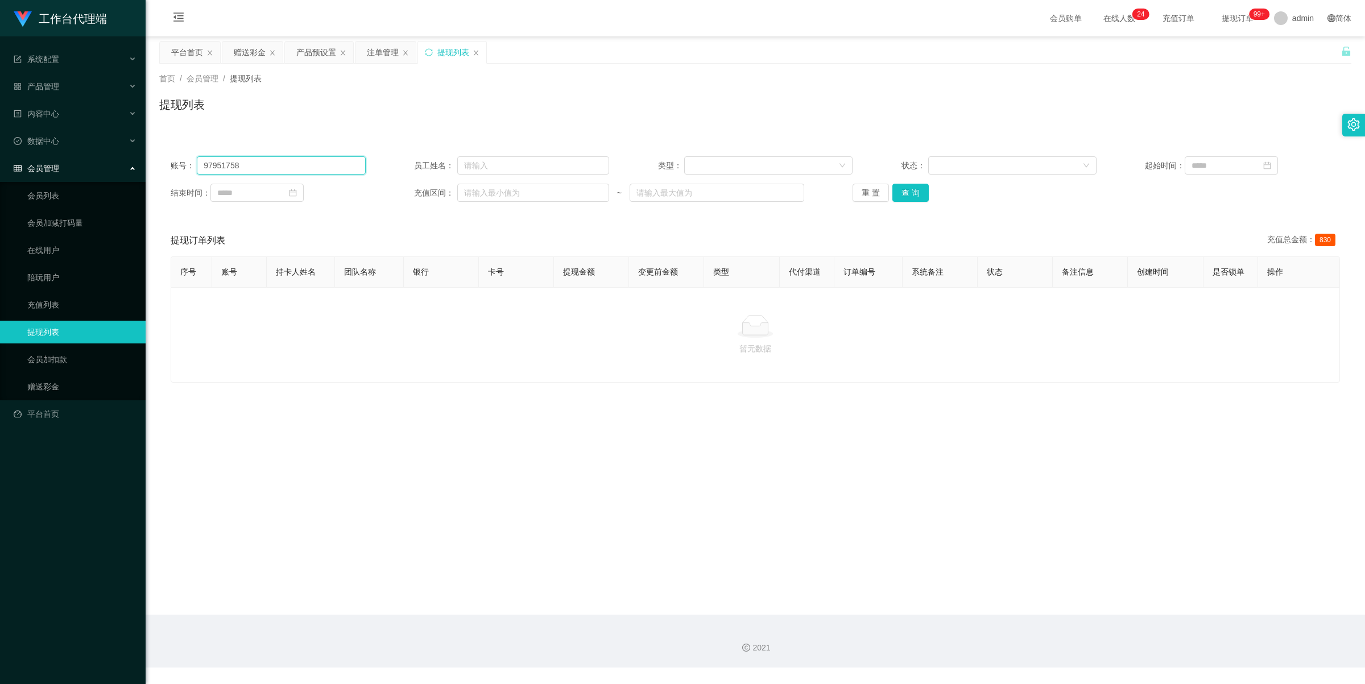
click at [292, 165] on input "97951758" at bounding box center [281, 165] width 168 height 18
click at [293, 165] on input "97951758" at bounding box center [281, 165] width 168 height 18
paste input "1331413"
type input "91331413"
click at [909, 193] on button "查 询" at bounding box center [910, 193] width 36 height 18
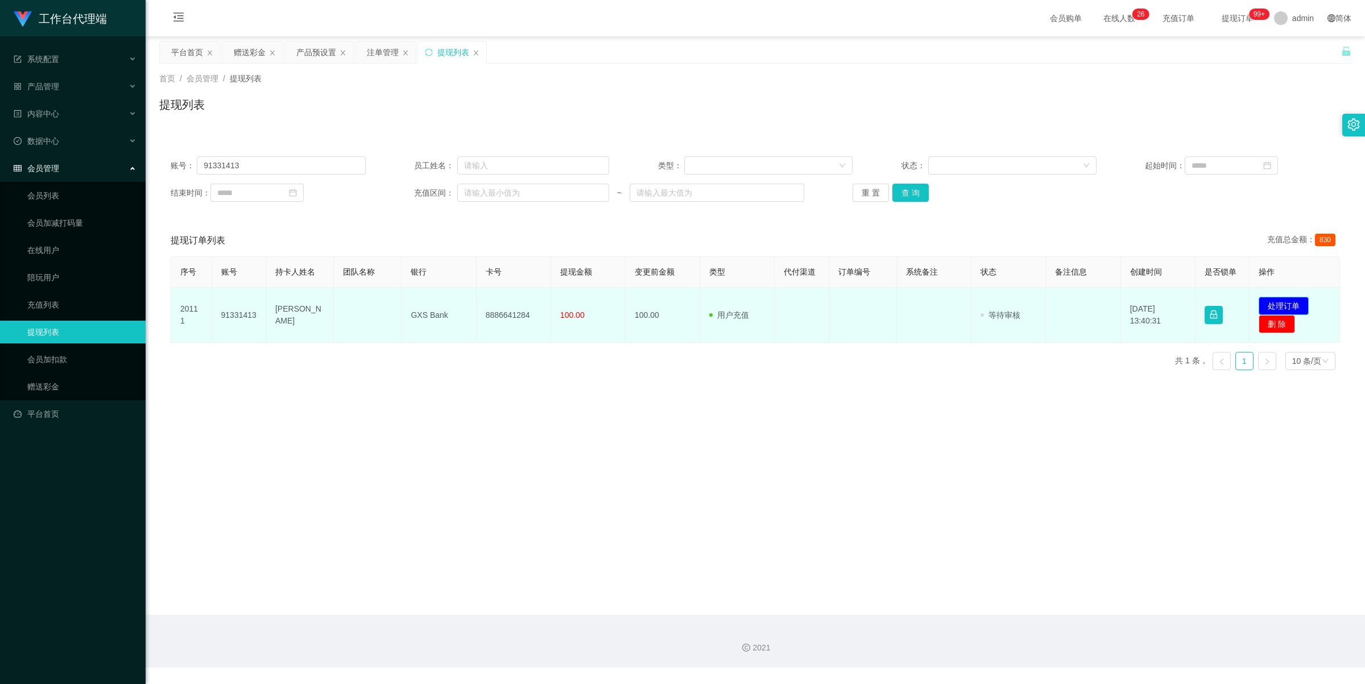
click at [1280, 306] on button "处理订单" at bounding box center [1283, 306] width 50 height 18
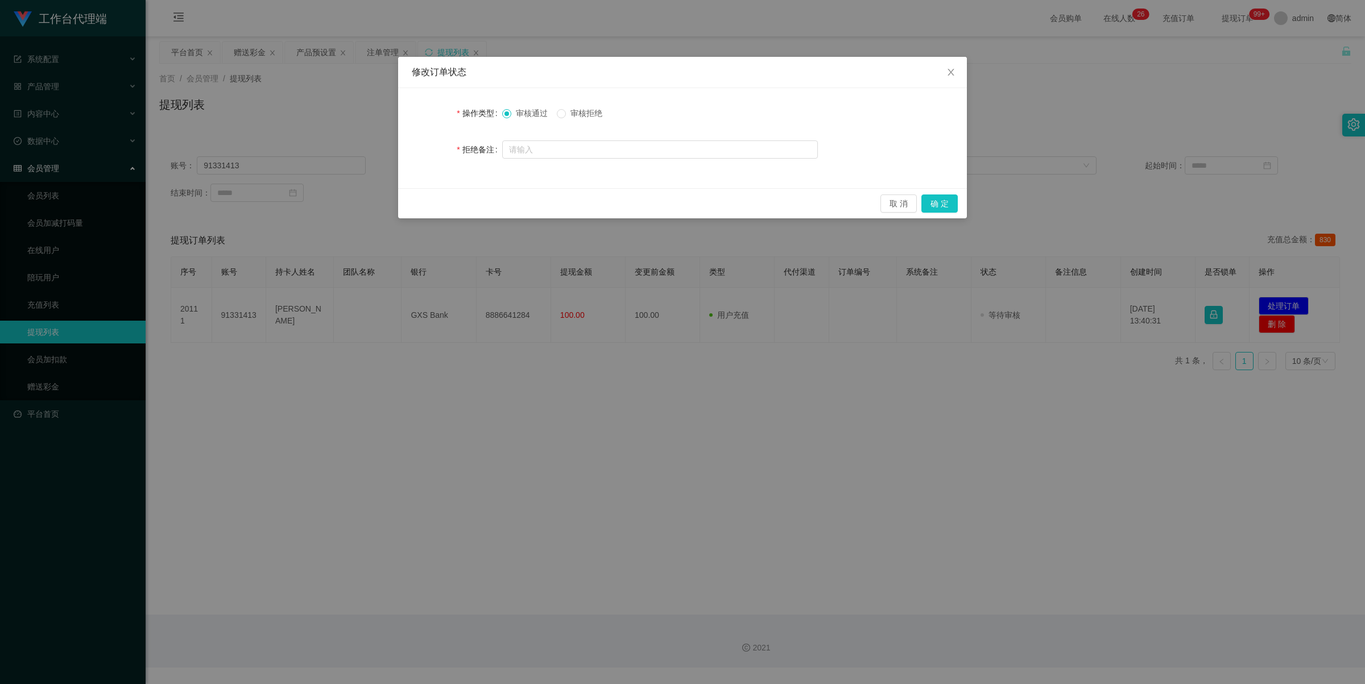
click at [572, 113] on span "审核拒绝" at bounding box center [586, 113] width 41 height 9
click at [563, 152] on input "text" at bounding box center [660, 149] width 316 height 18
type input "亲"
type input "您并未完成升级操作，请联系助理指导您重新完成"
click at [939, 197] on button "确 定" at bounding box center [939, 203] width 36 height 18
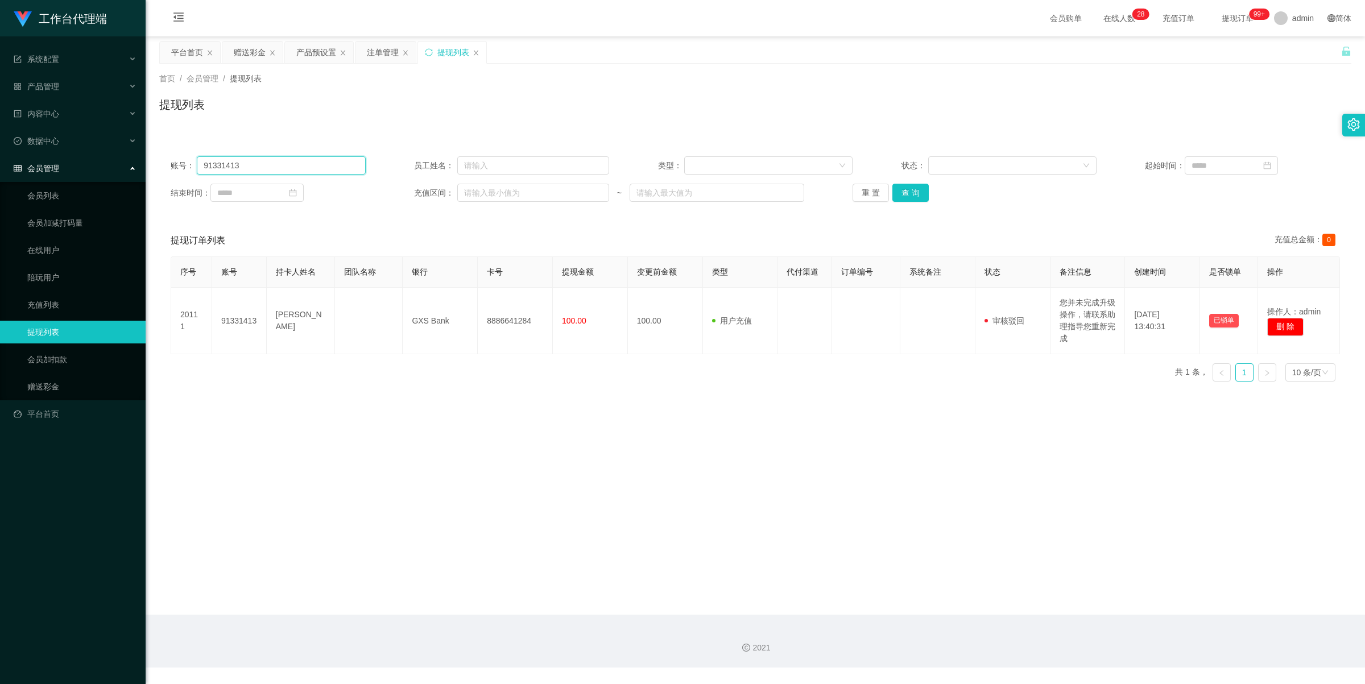
click at [285, 156] on input "91331413" at bounding box center [281, 165] width 168 height 18
click at [919, 191] on button "查 询" at bounding box center [910, 193] width 36 height 18
click at [248, 51] on div "赠送彩金" at bounding box center [250, 53] width 32 height 22
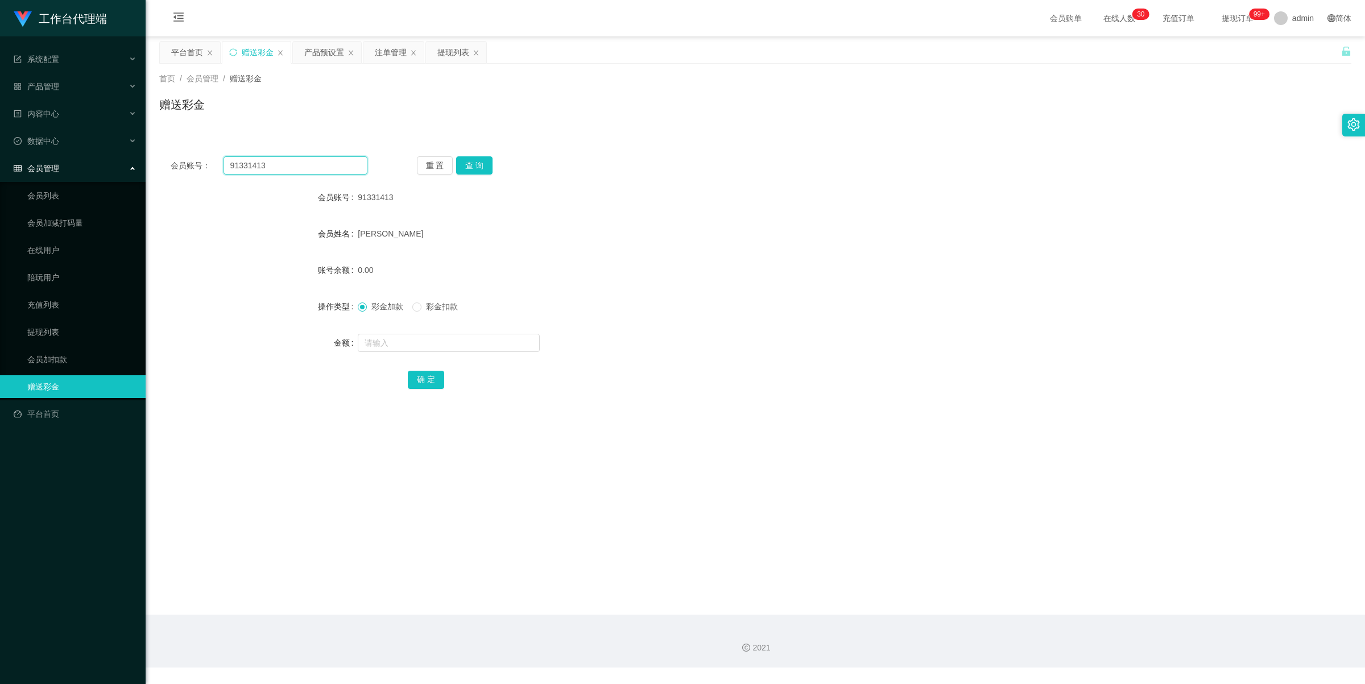
click at [274, 166] on input "91331413" at bounding box center [295, 165] width 144 height 18
click at [484, 163] on button "查 询" at bounding box center [474, 165] width 36 height 18
click at [319, 164] on input "91331413" at bounding box center [295, 165] width 144 height 18
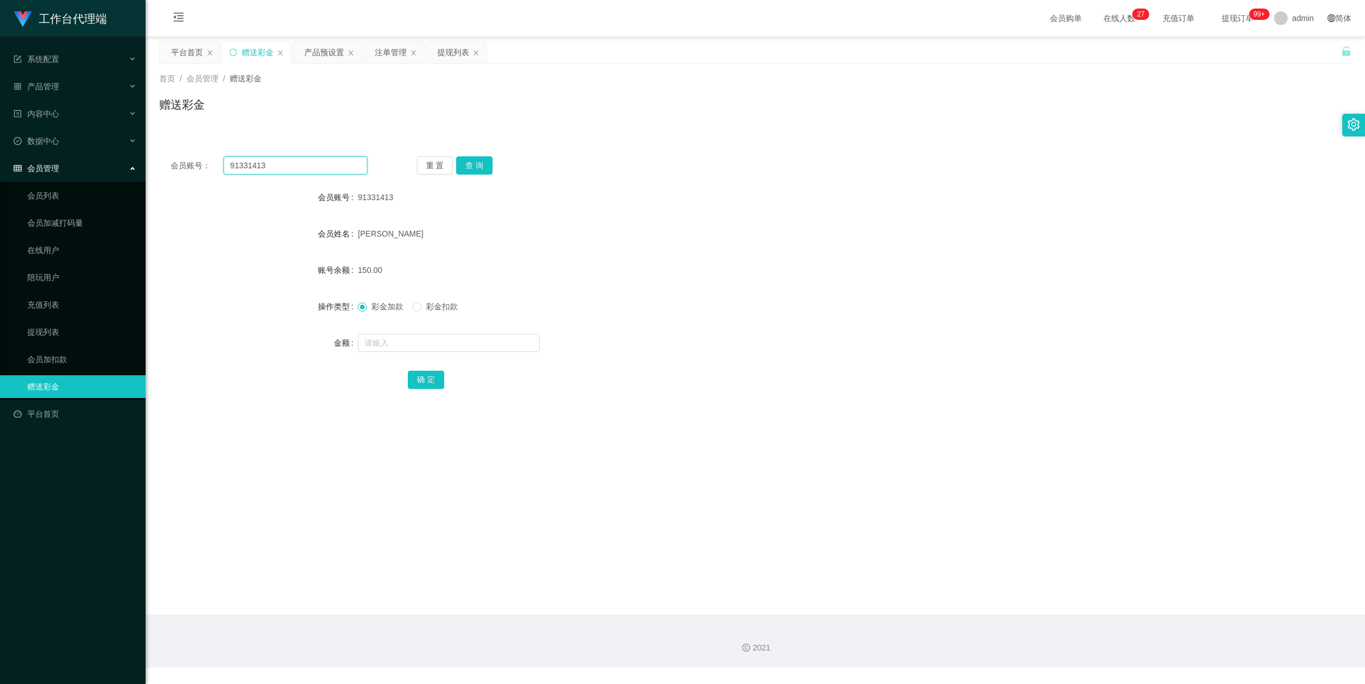
paste input "88146402"
type input "88146402"
click at [476, 163] on button "查 询" at bounding box center [474, 165] width 36 height 18
click at [452, 59] on div "提现列表" at bounding box center [453, 53] width 32 height 22
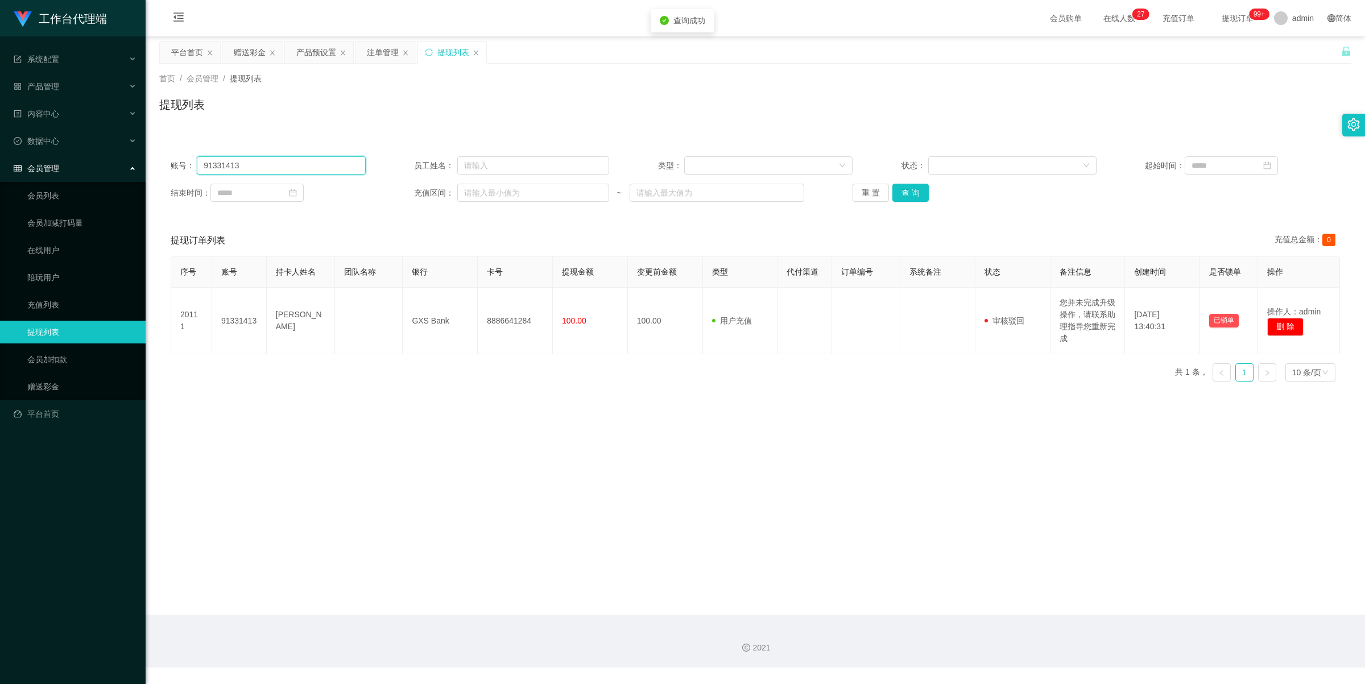
click at [307, 165] on input "91331413" at bounding box center [281, 165] width 168 height 18
paste input "88146402"
click at [910, 194] on button "查 询" at bounding box center [910, 193] width 36 height 18
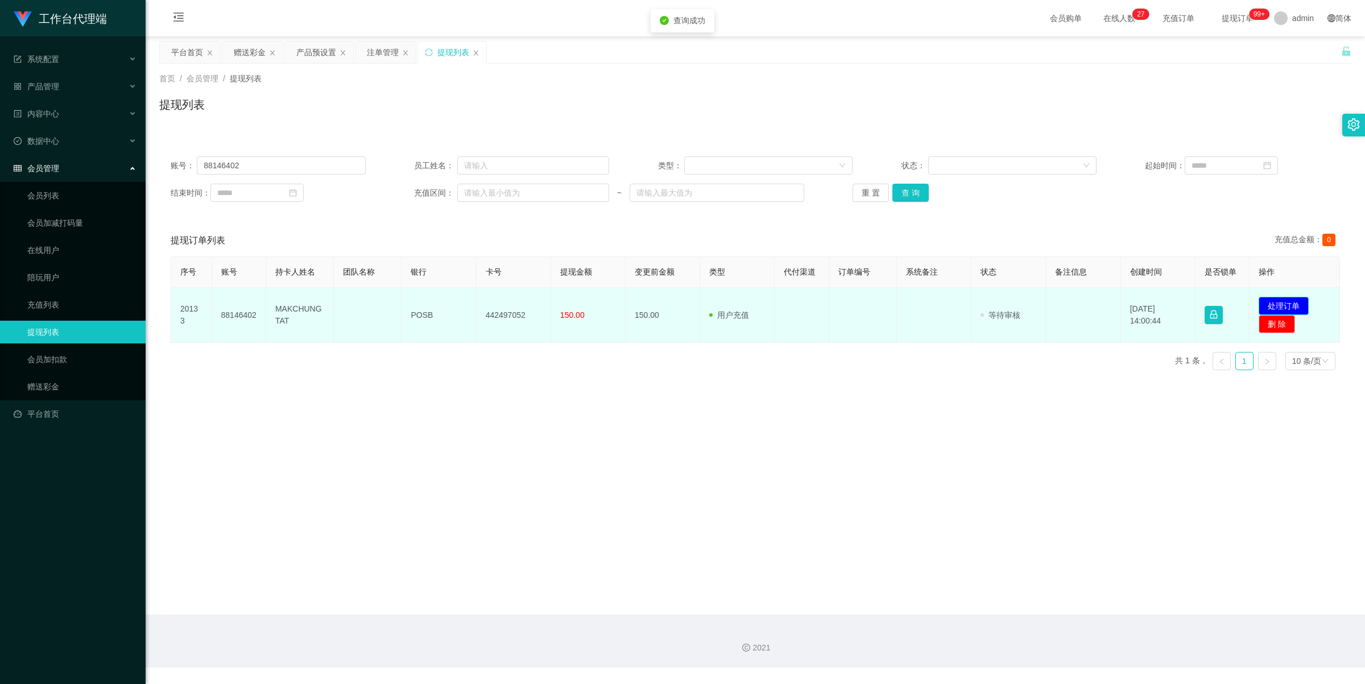
click at [1286, 300] on button "处理订单" at bounding box center [1283, 306] width 50 height 18
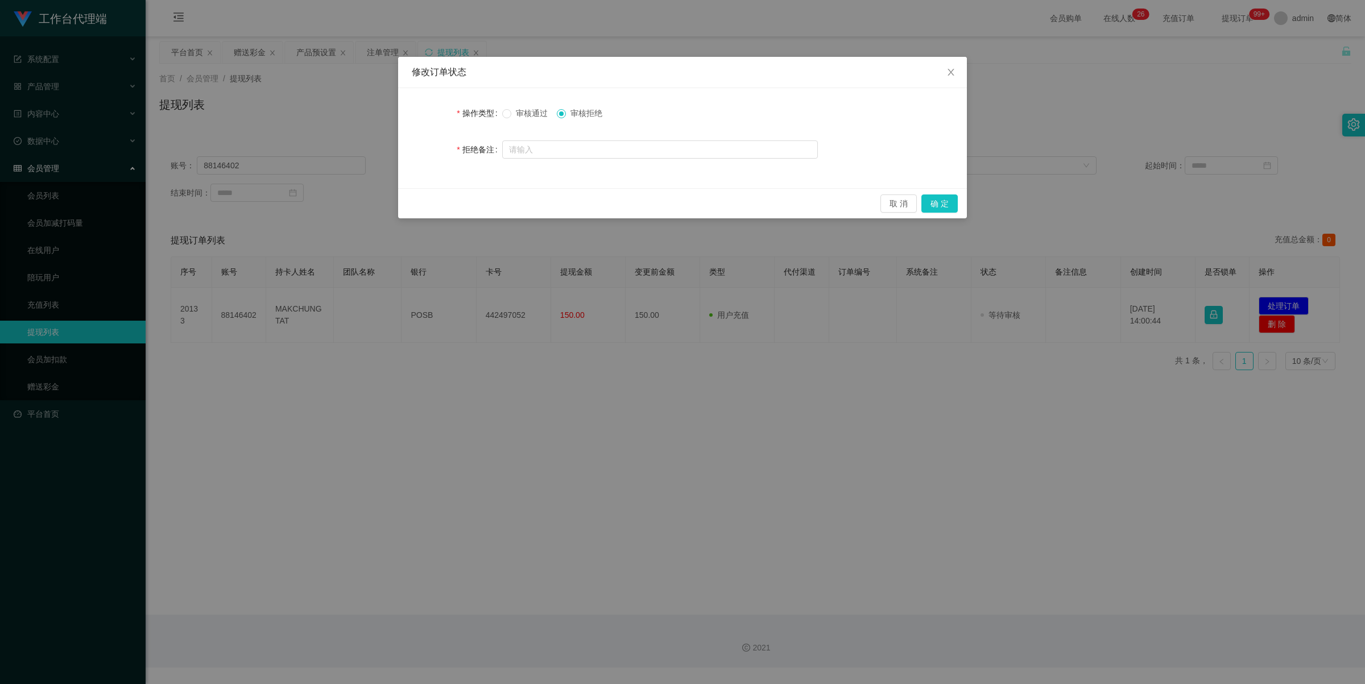
click at [524, 114] on span "审核通过" at bounding box center [531, 113] width 41 height 9
click at [947, 200] on button "确 定" at bounding box center [939, 203] width 36 height 18
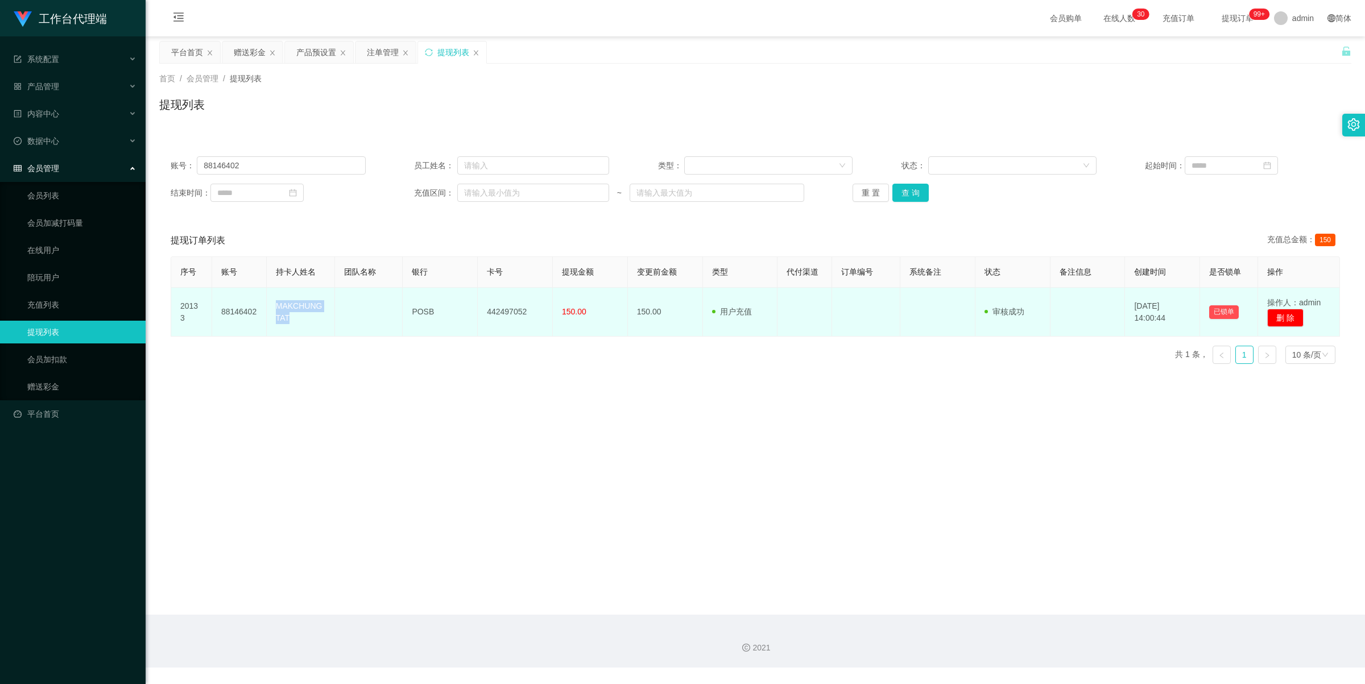
drag, startPoint x: 276, startPoint y: 300, endPoint x: 292, endPoint y: 319, distance: 25.0
click at [292, 319] on td "MAKCHUNGTAT" at bounding box center [301, 312] width 68 height 49
copy td "MAKCHUNGTAT"
drag, startPoint x: 408, startPoint y: 309, endPoint x: 443, endPoint y: 309, distance: 35.8
click at [443, 309] on td "POSB" at bounding box center [440, 312] width 75 height 49
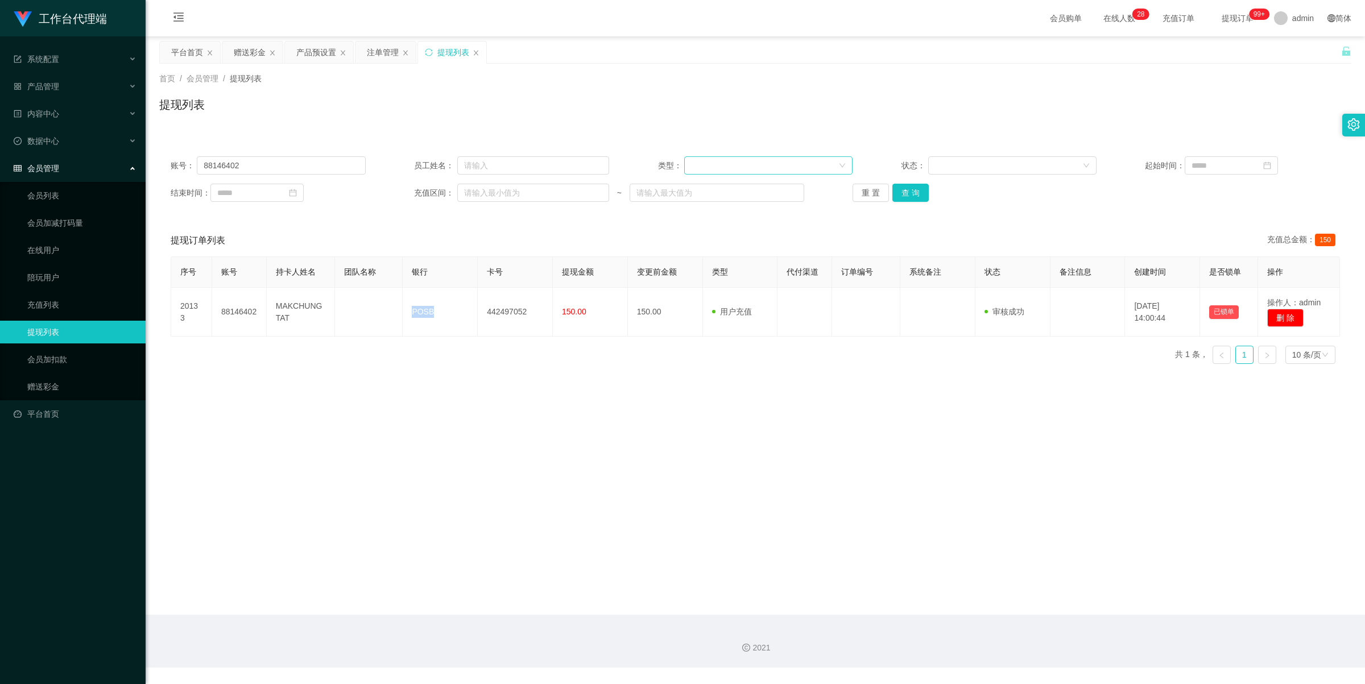
copy td "POSB"
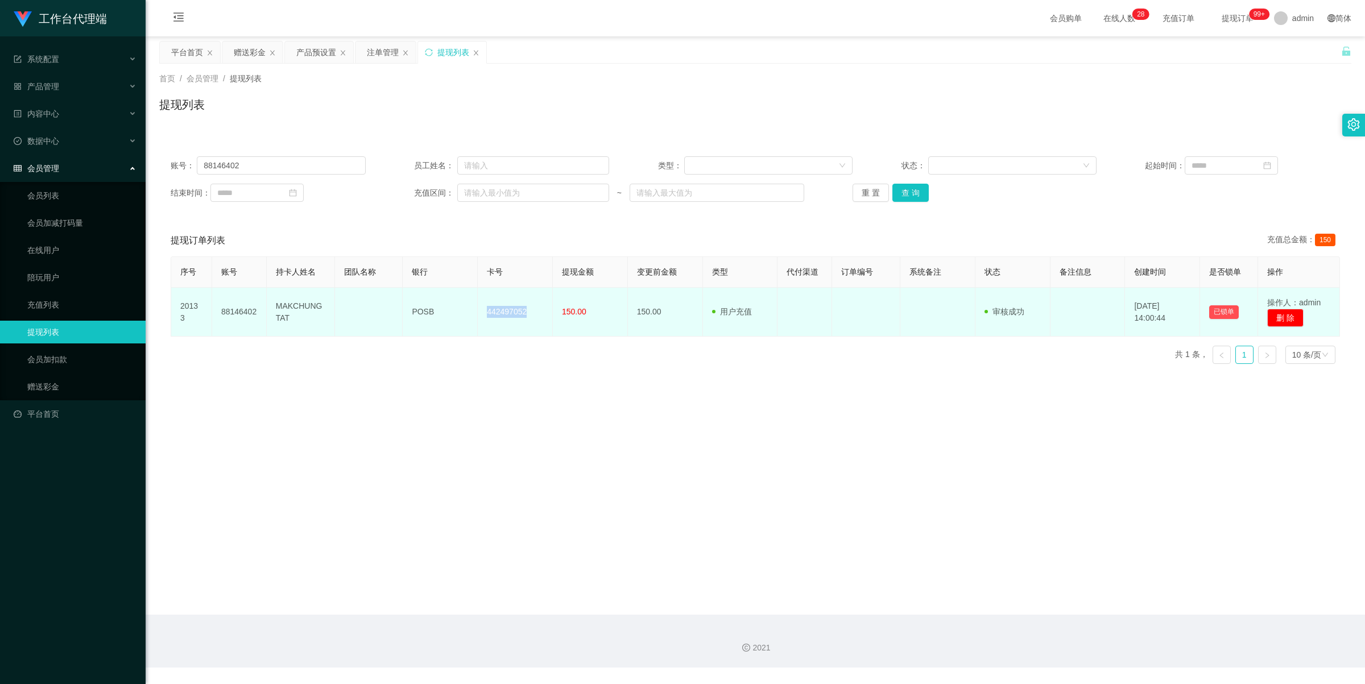
drag, startPoint x: 480, startPoint y: 314, endPoint x: 532, endPoint y: 314, distance: 51.2
click at [532, 314] on td "442497052" at bounding box center [515, 312] width 75 height 49
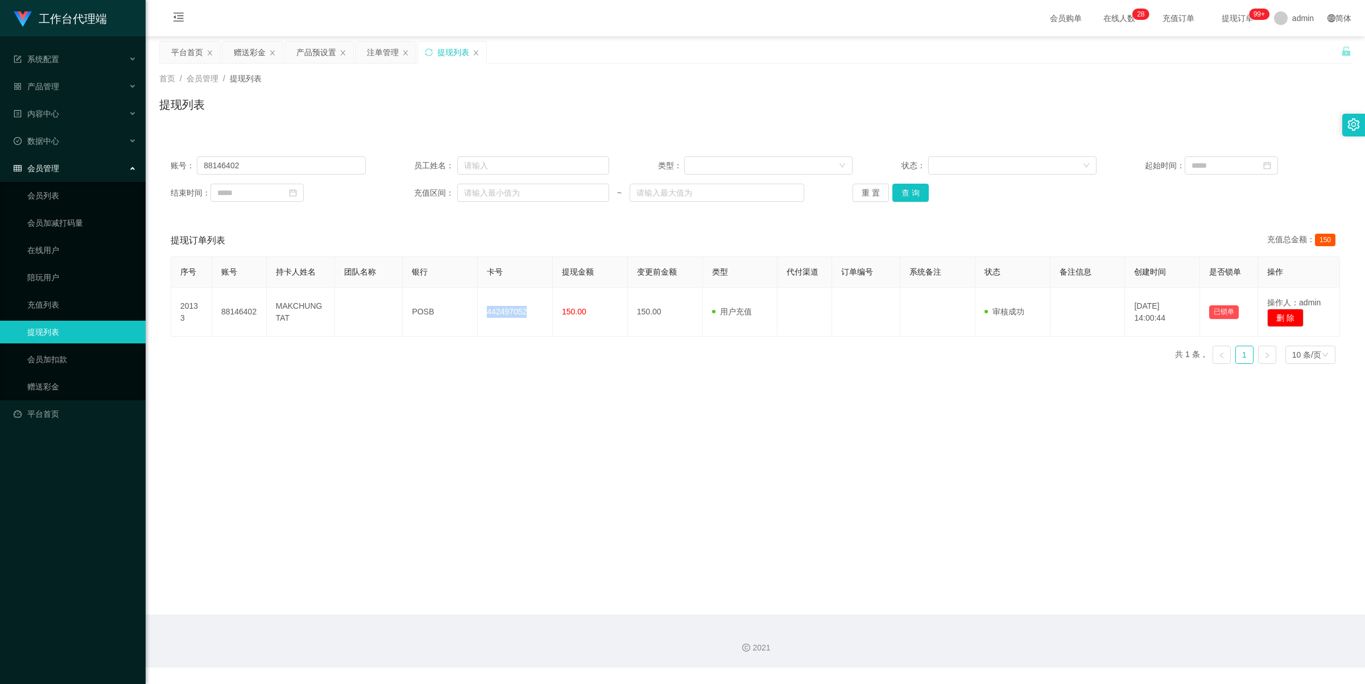
copy td "442497052"
click at [288, 164] on input "88146402" at bounding box center [281, 165] width 168 height 18
paste input "91331413"
type input "91331413"
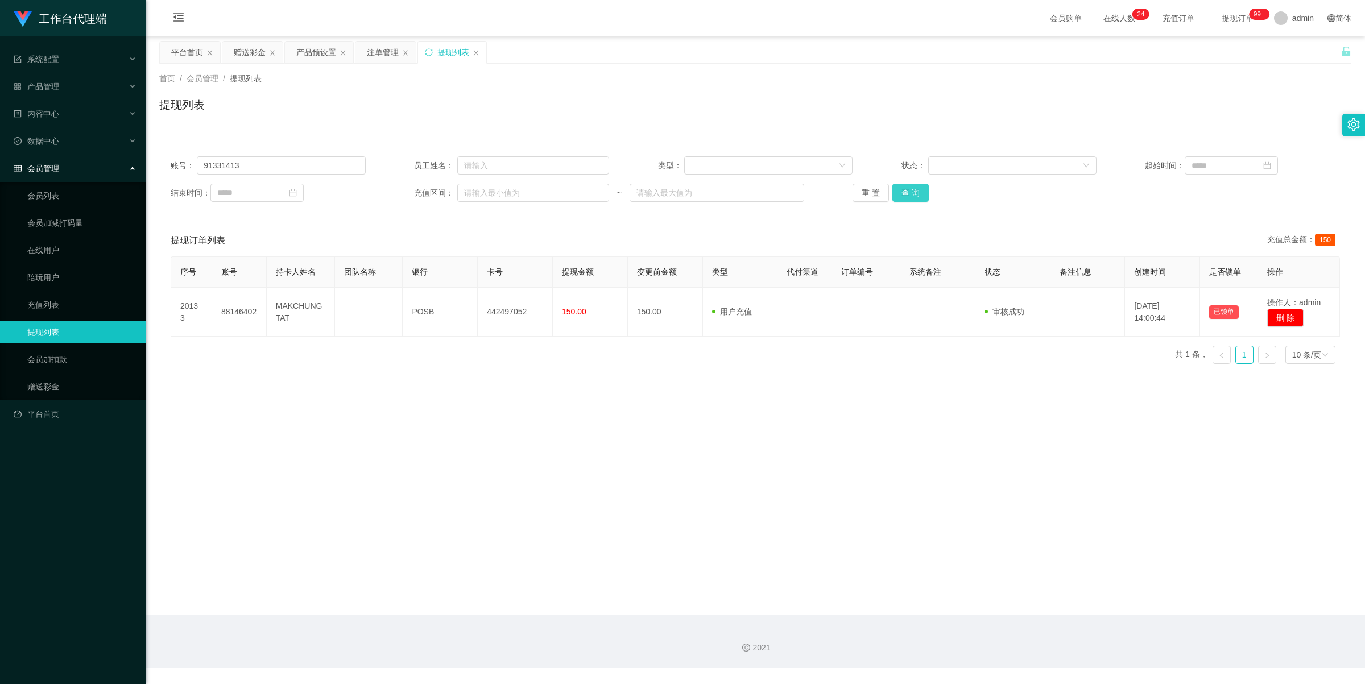
click at [913, 194] on button "查 询" at bounding box center [910, 193] width 36 height 18
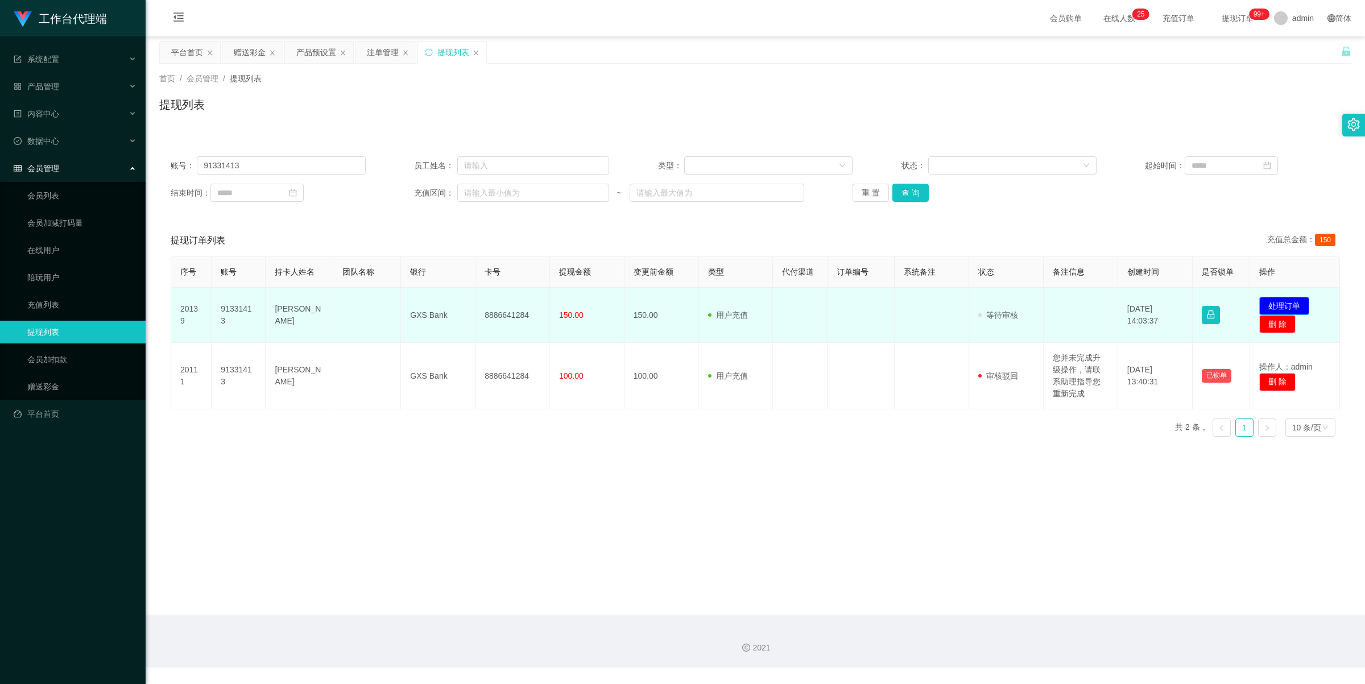
click at [1278, 300] on button "处理订单" at bounding box center [1284, 306] width 50 height 18
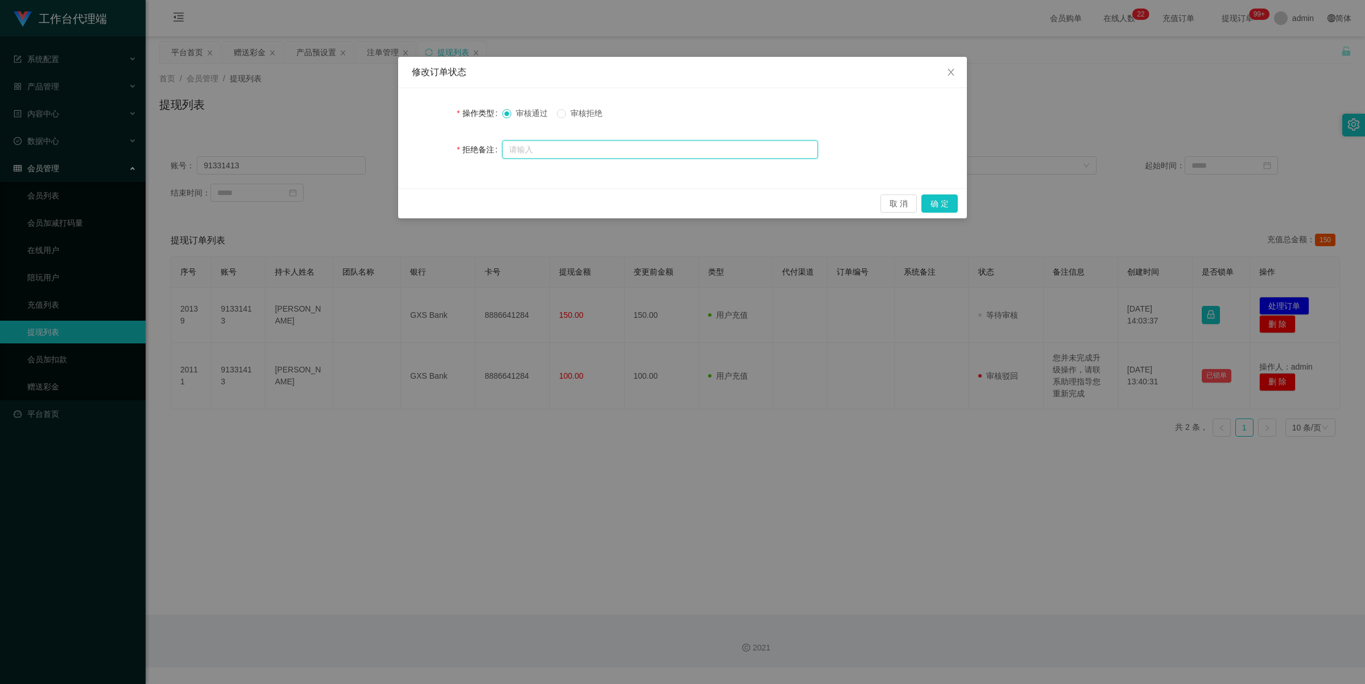
click at [581, 151] on input "text" at bounding box center [660, 149] width 316 height 18
click at [943, 206] on button "确 定" at bounding box center [939, 203] width 36 height 18
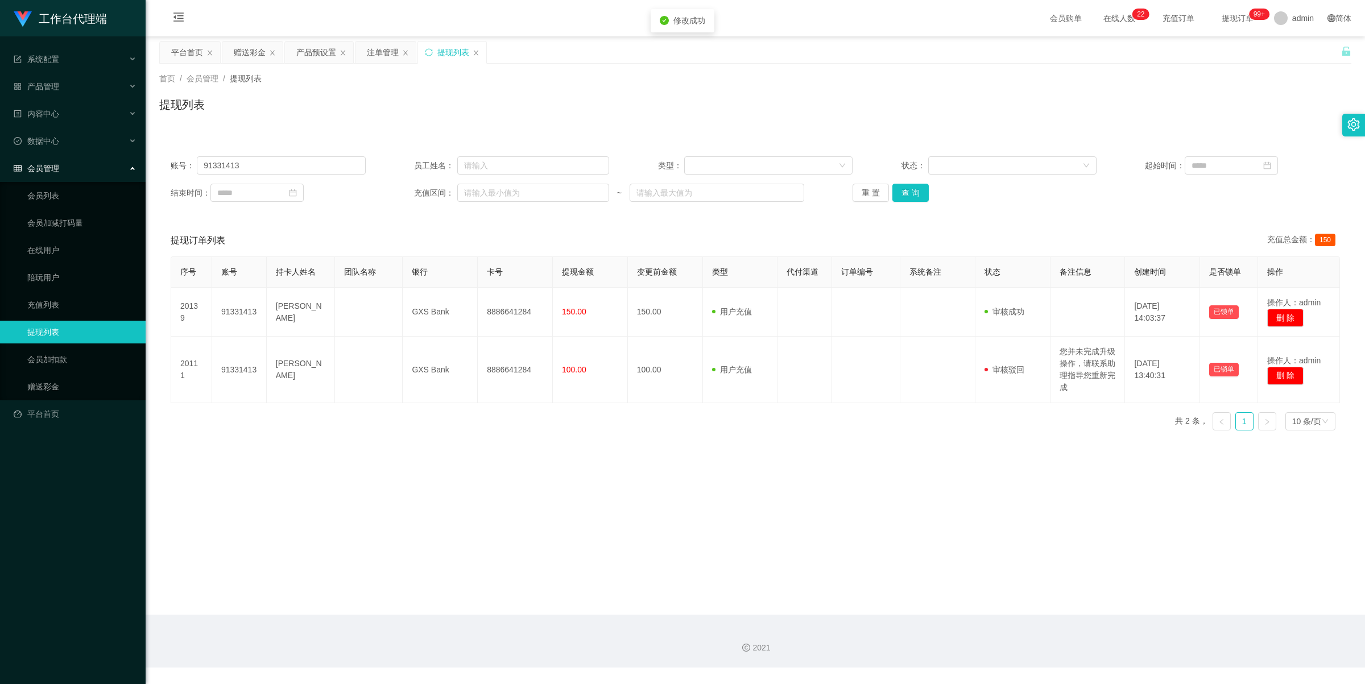
click at [638, 496] on main "关闭左侧 关闭右侧 关闭其它 刷新页面 平台首页 赠送彩金 产品预设置 注单管理 提现列表 首页 / 会员管理 / 提现列表 / 提现列表 账号： 91331…" at bounding box center [755, 325] width 1219 height 578
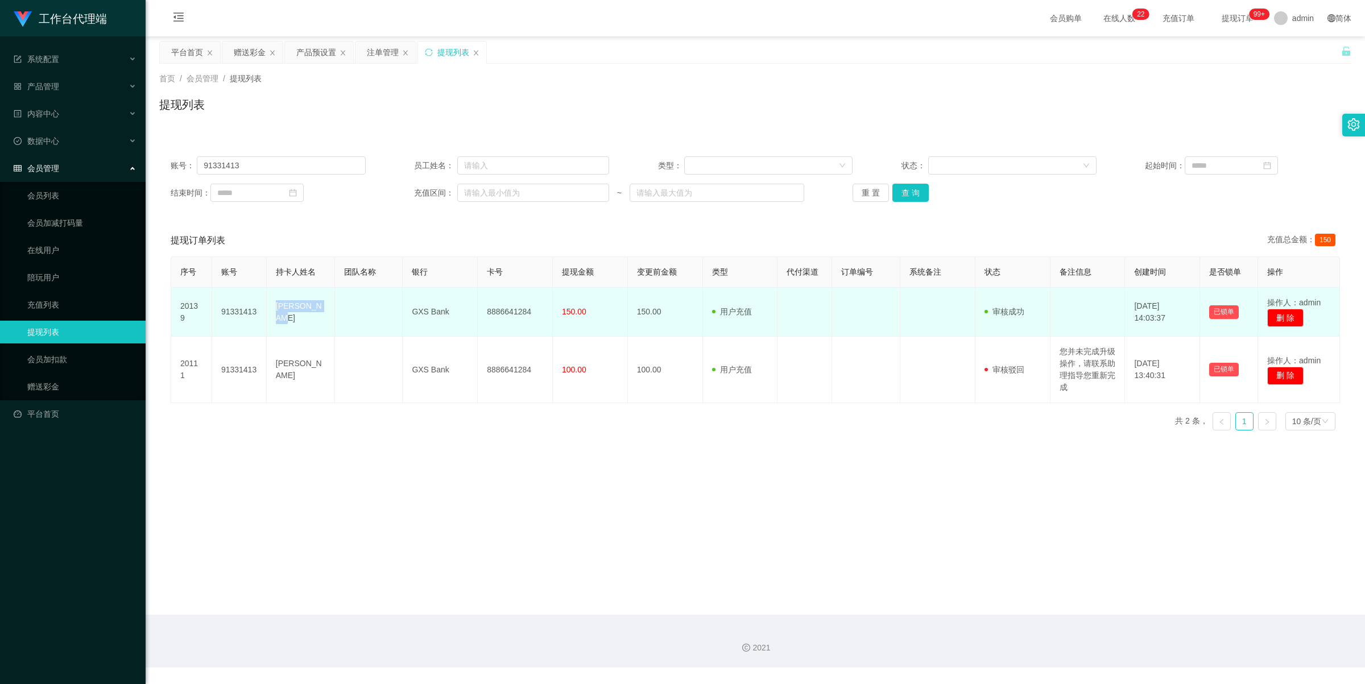
drag, startPoint x: 276, startPoint y: 310, endPoint x: 320, endPoint y: 311, distance: 43.8
click at [320, 311] on td "[PERSON_NAME]" at bounding box center [301, 312] width 68 height 49
copy td "[PERSON_NAME]"
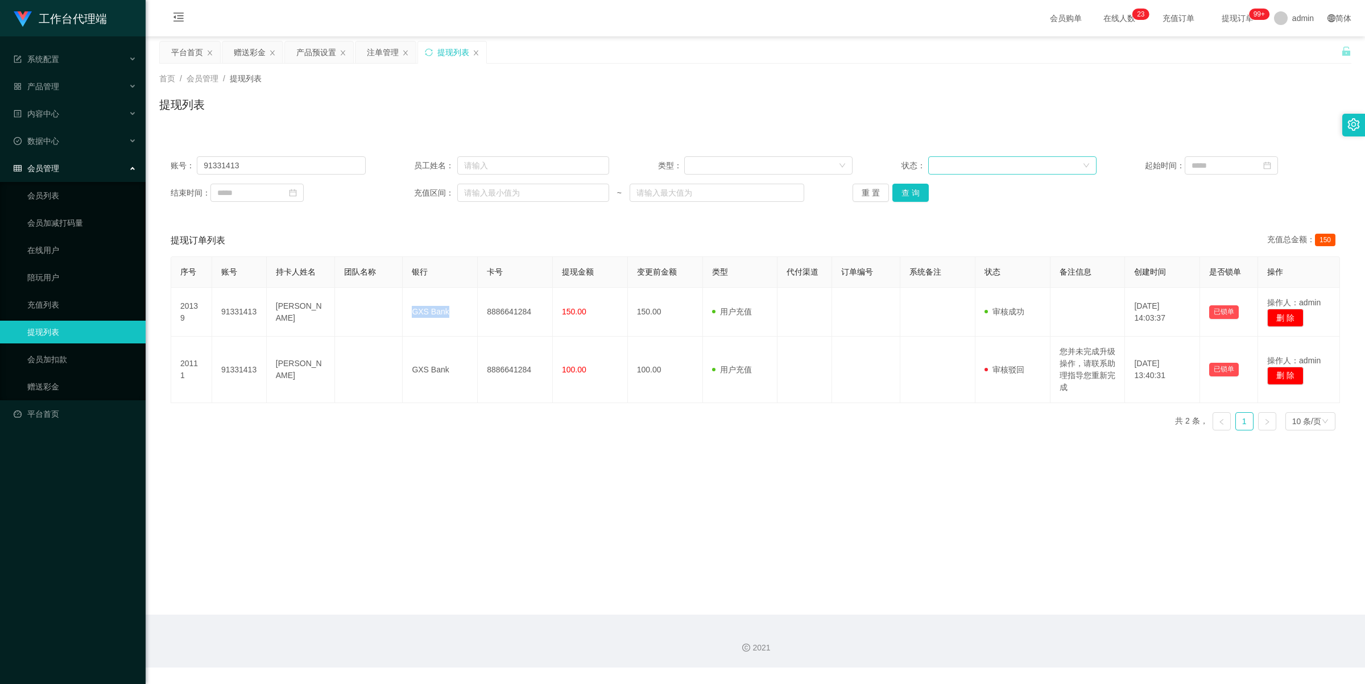
drag, startPoint x: 410, startPoint y: 312, endPoint x: 957, endPoint y: 172, distance: 564.6
click at [465, 314] on td "GXS Bank" at bounding box center [440, 312] width 75 height 49
copy td "GXS Bank"
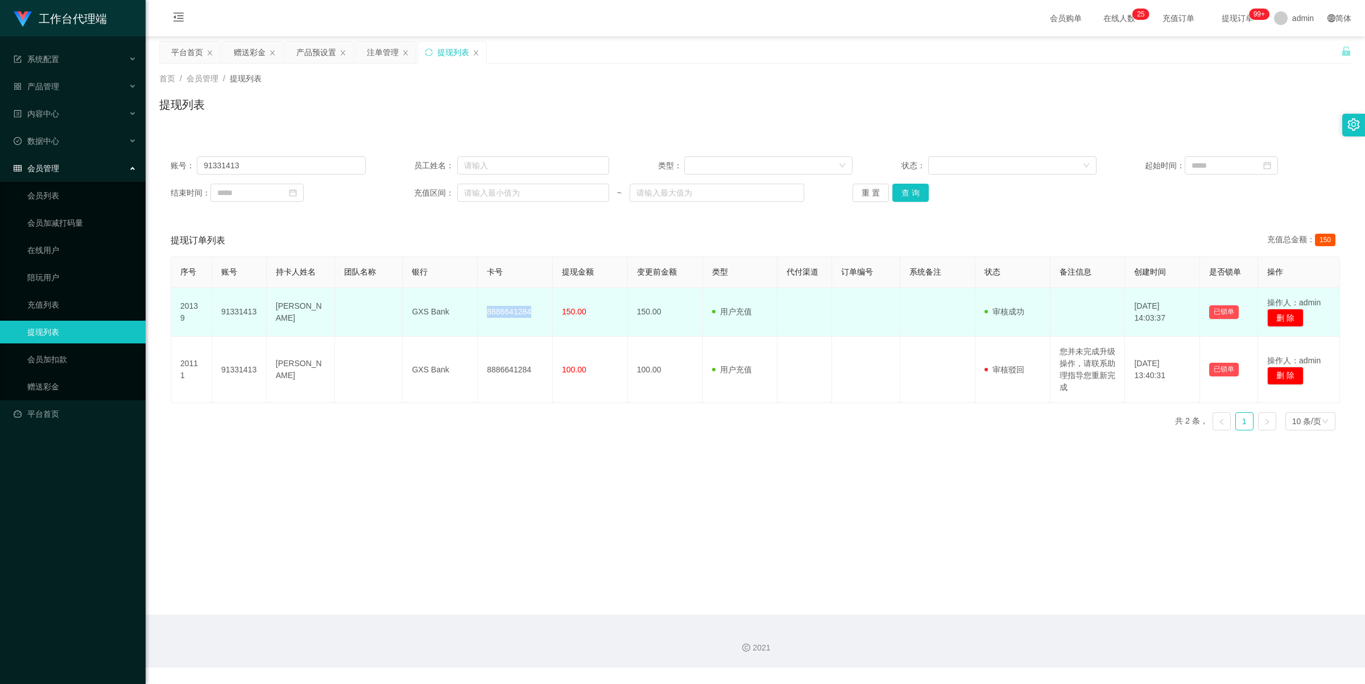
drag, startPoint x: 476, startPoint y: 312, endPoint x: 549, endPoint y: 314, distance: 72.8
click at [548, 316] on td "8886641284" at bounding box center [515, 312] width 75 height 49
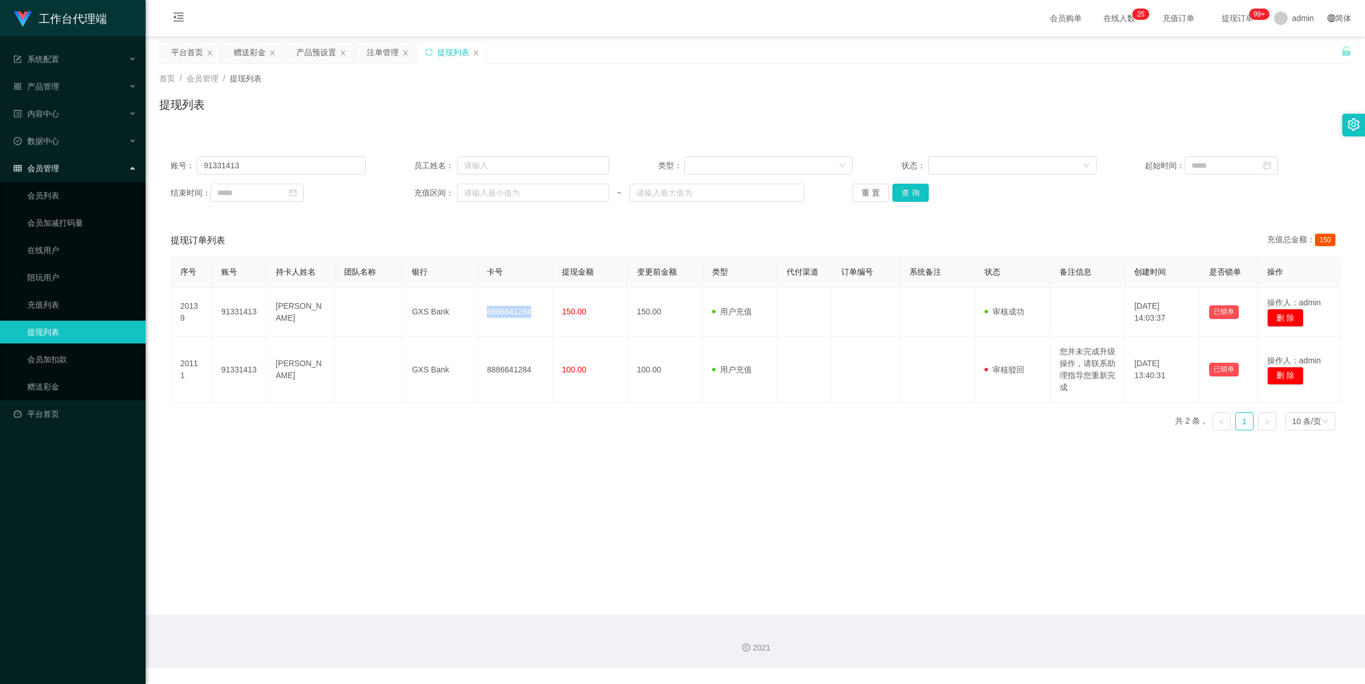
copy td "8886641284"
